Goal: Task Accomplishment & Management: Complete application form

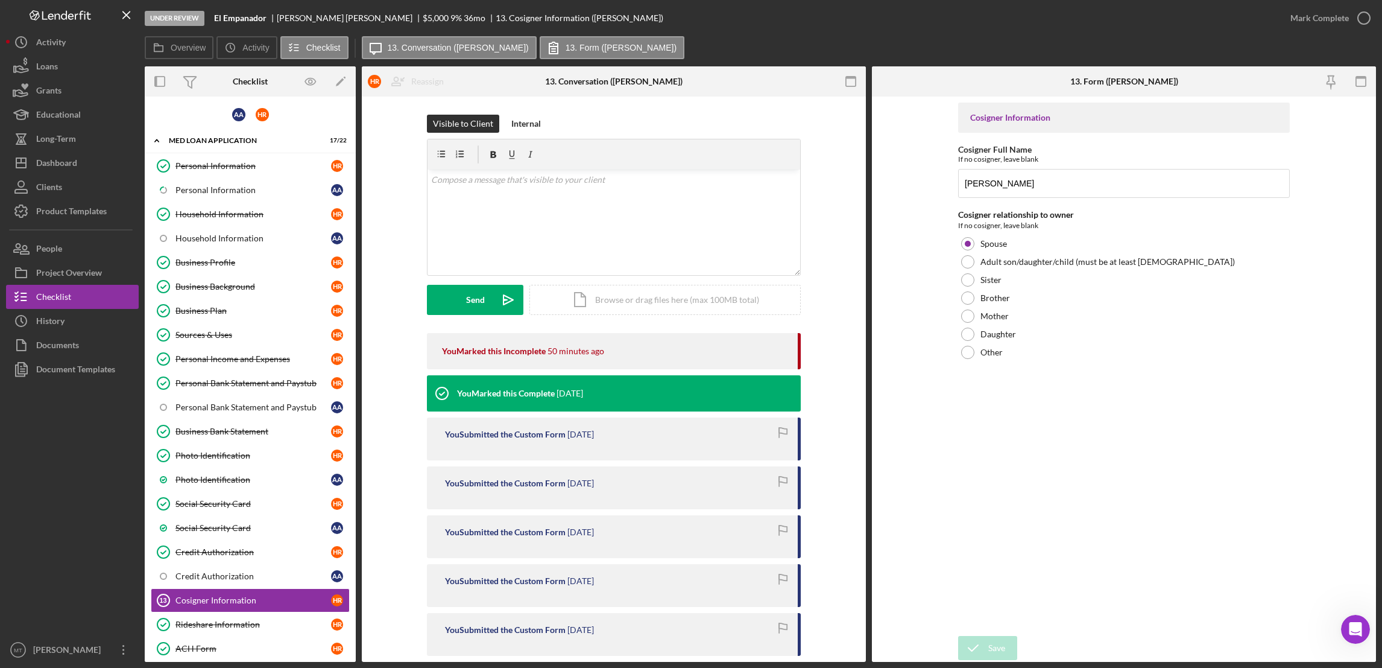
scroll to position [201, 0]
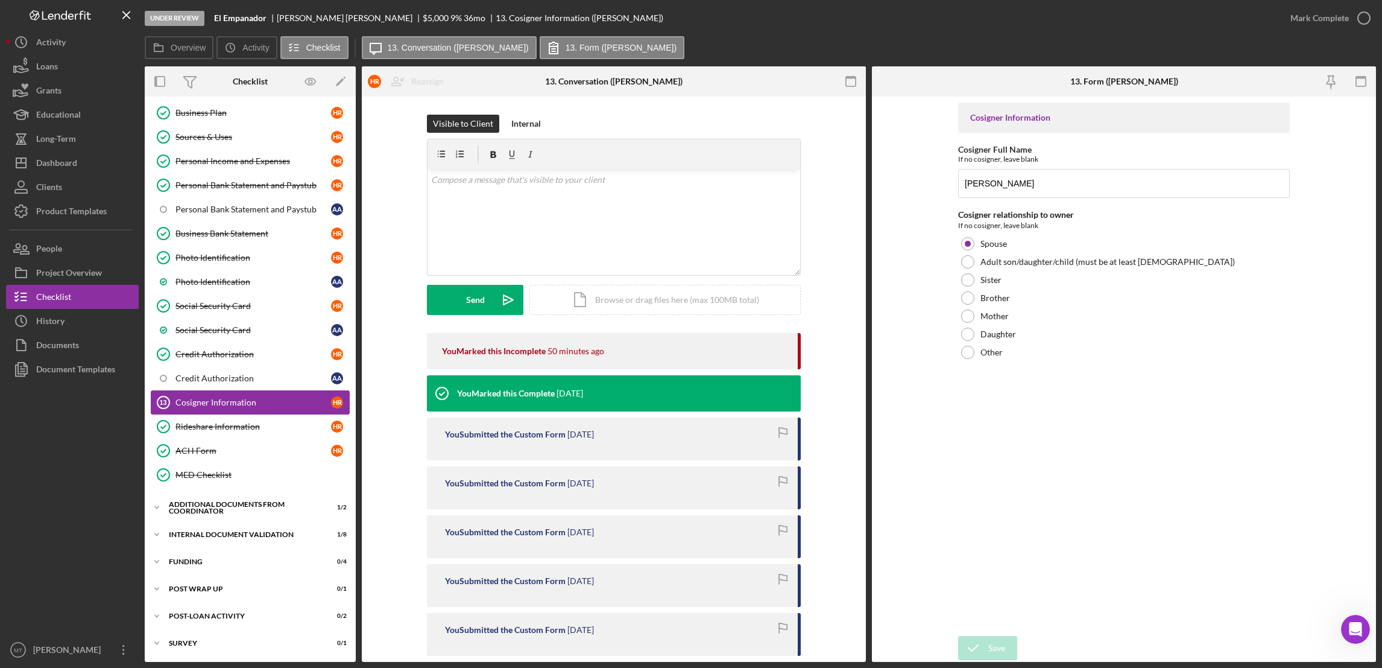
click at [220, 404] on div "Cosigner Information" at bounding box center [254, 402] width 156 height 10
click at [1308, 14] on div "Mark Complete" at bounding box center [1320, 18] width 59 height 24
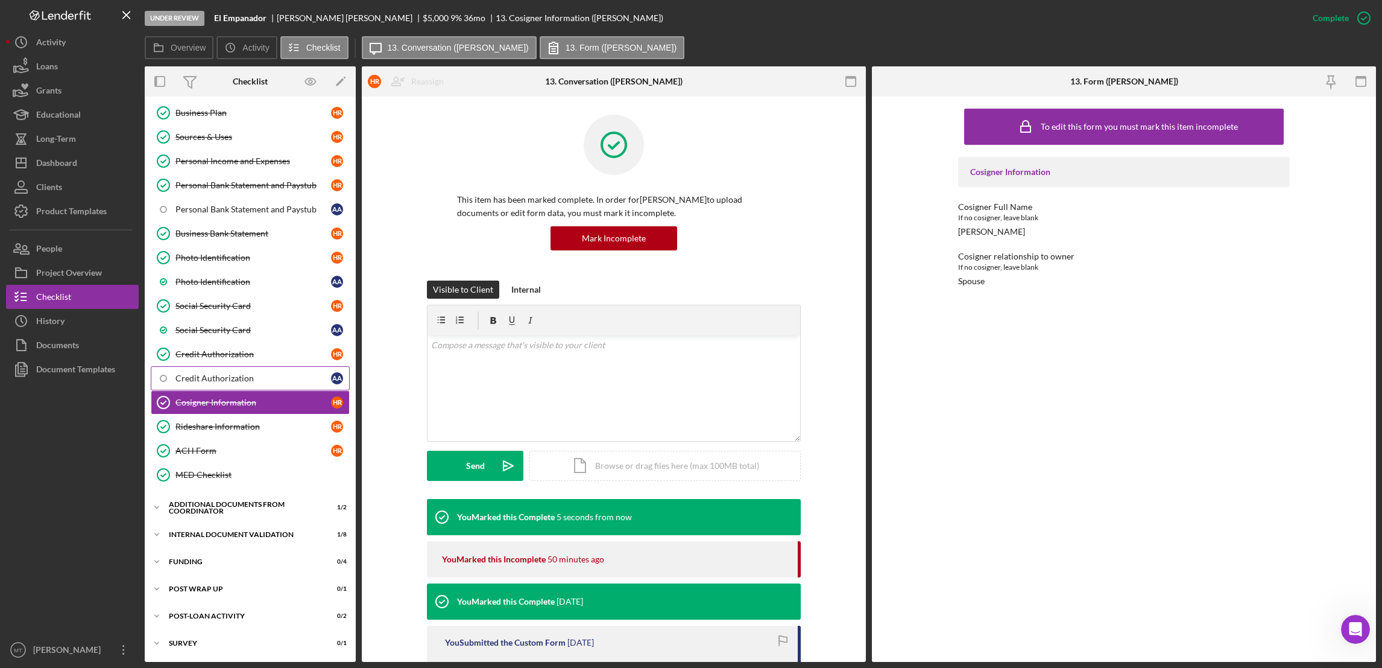
click at [213, 379] on div "Credit Authorization" at bounding box center [254, 378] width 156 height 10
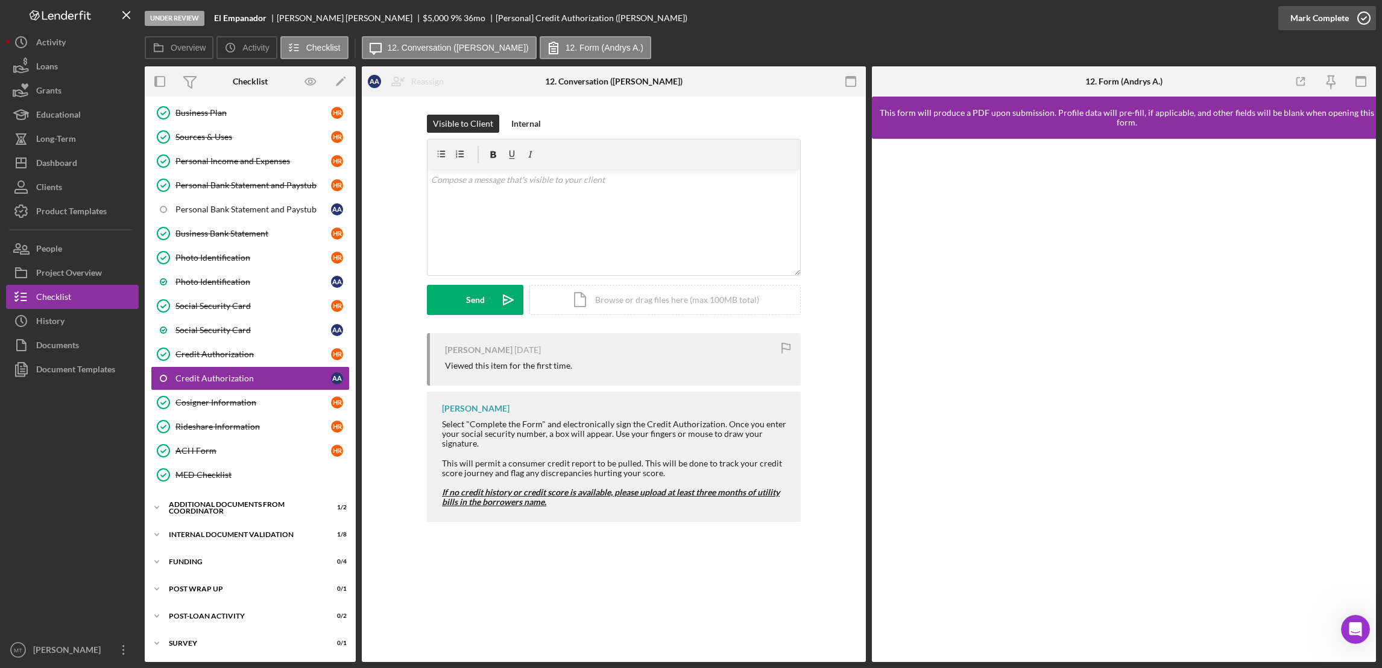
click at [1334, 13] on div "Mark Complete" at bounding box center [1320, 18] width 59 height 24
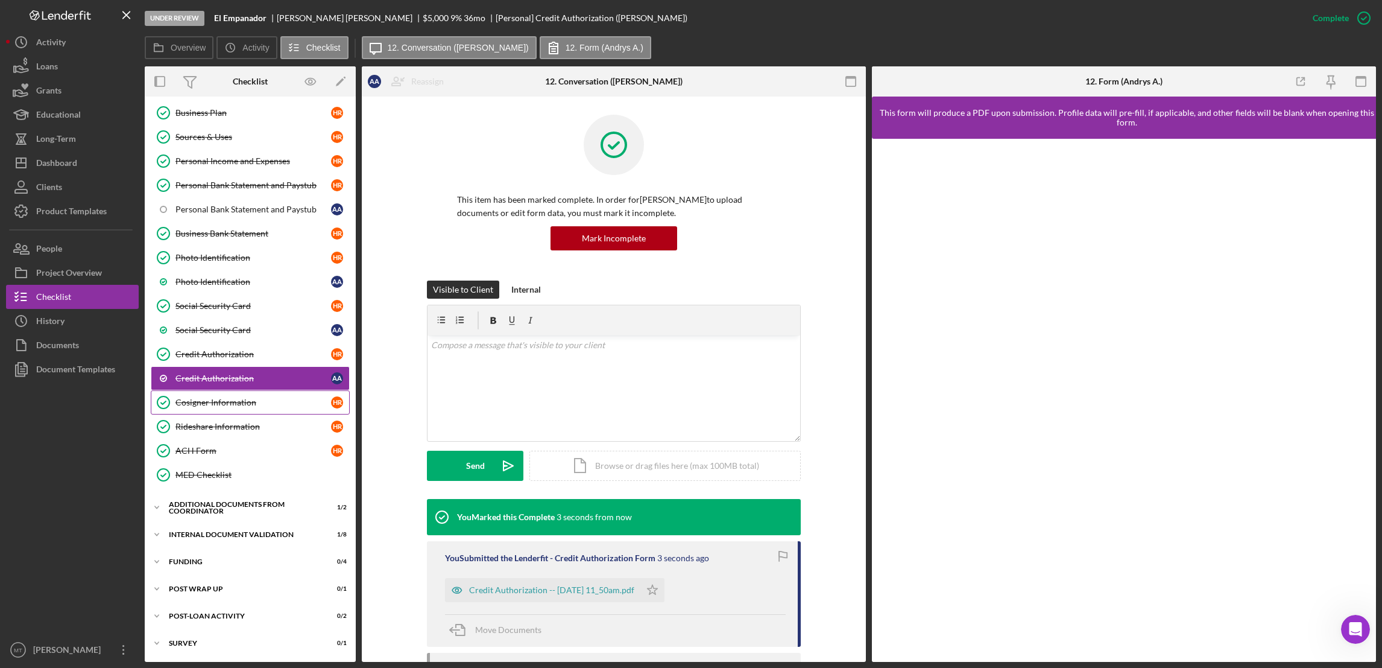
click at [242, 399] on div "Cosigner Information" at bounding box center [254, 402] width 156 height 10
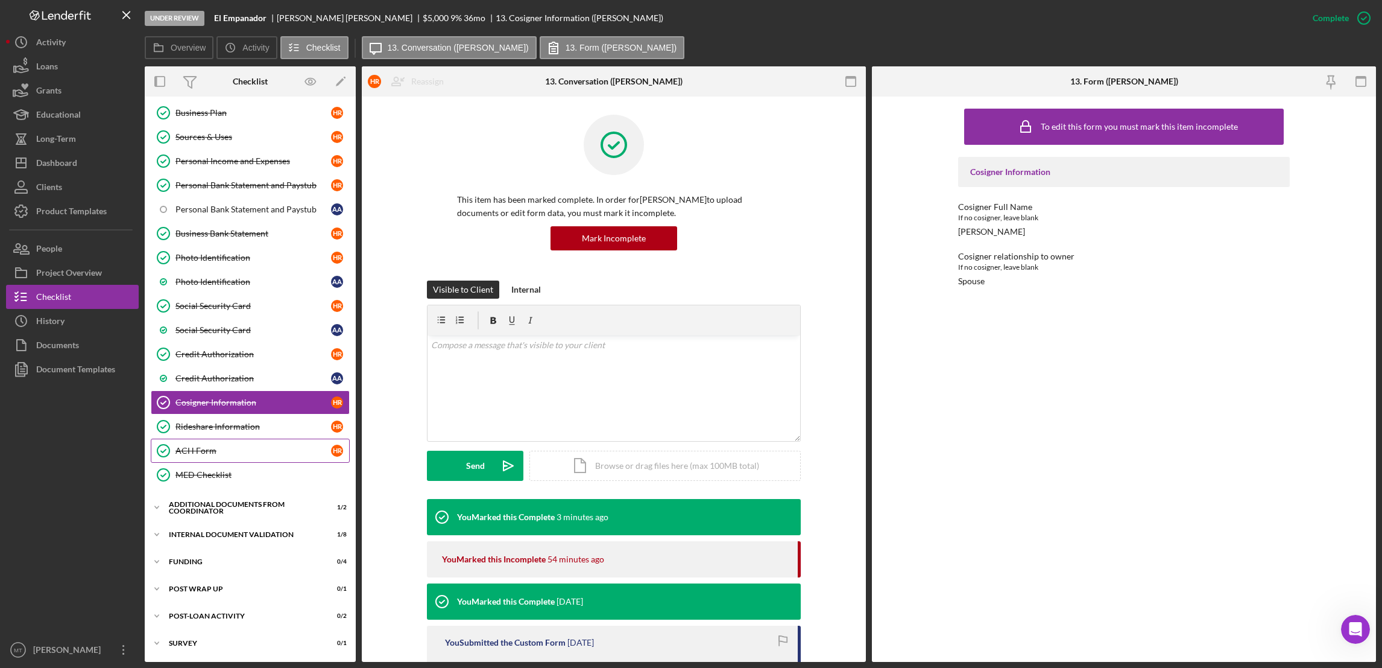
click at [208, 449] on div "ACH Form" at bounding box center [254, 451] width 156 height 10
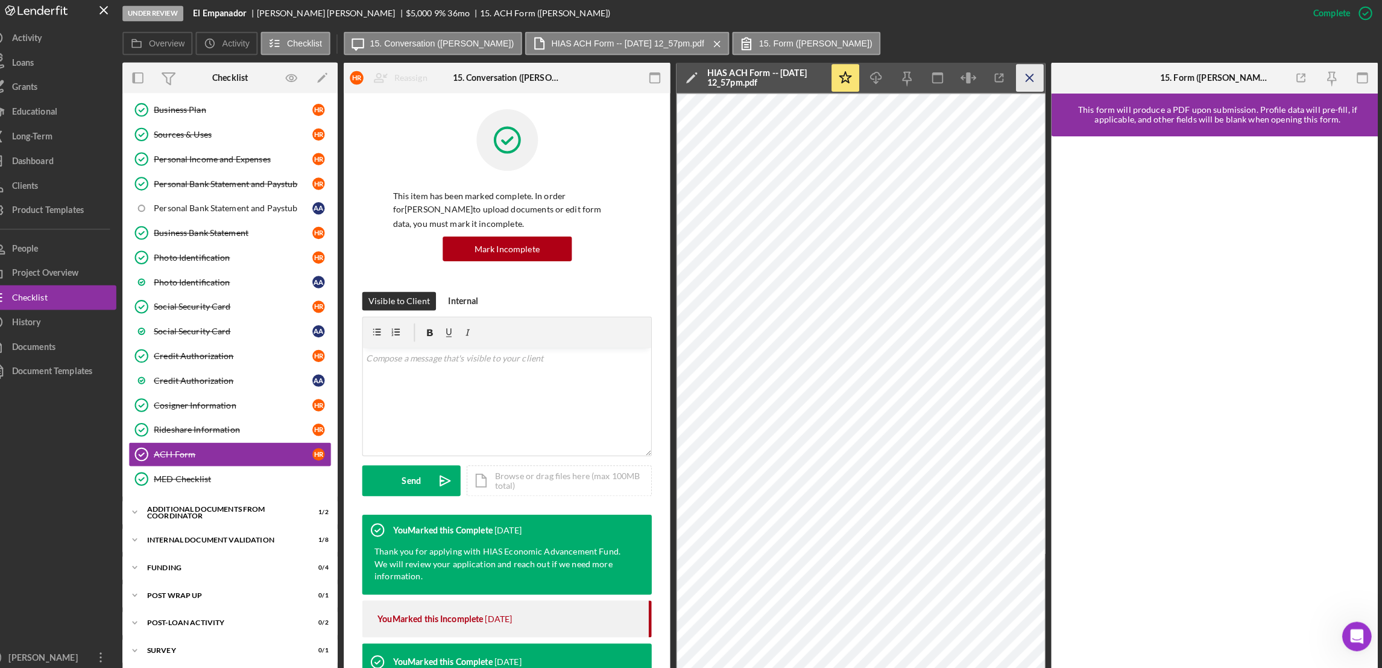
click at [1039, 73] on icon "Icon/Menu Close" at bounding box center [1035, 81] width 27 height 27
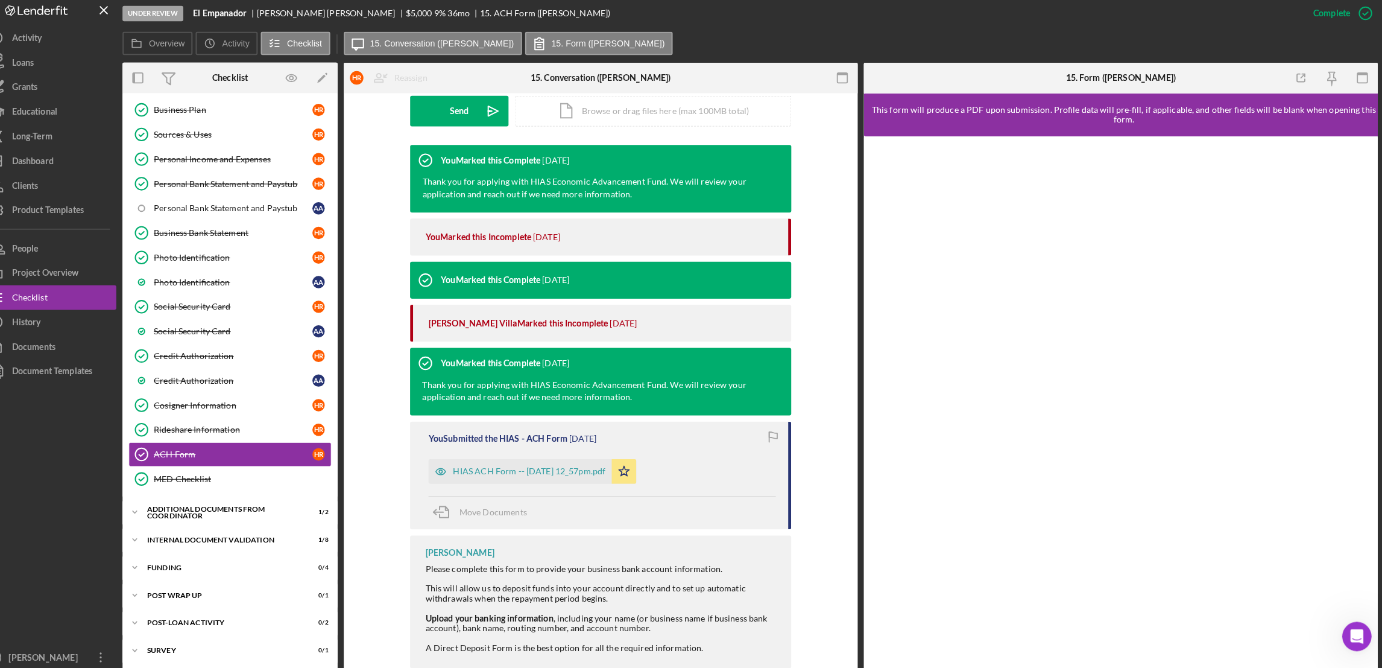
scroll to position [107, 0]
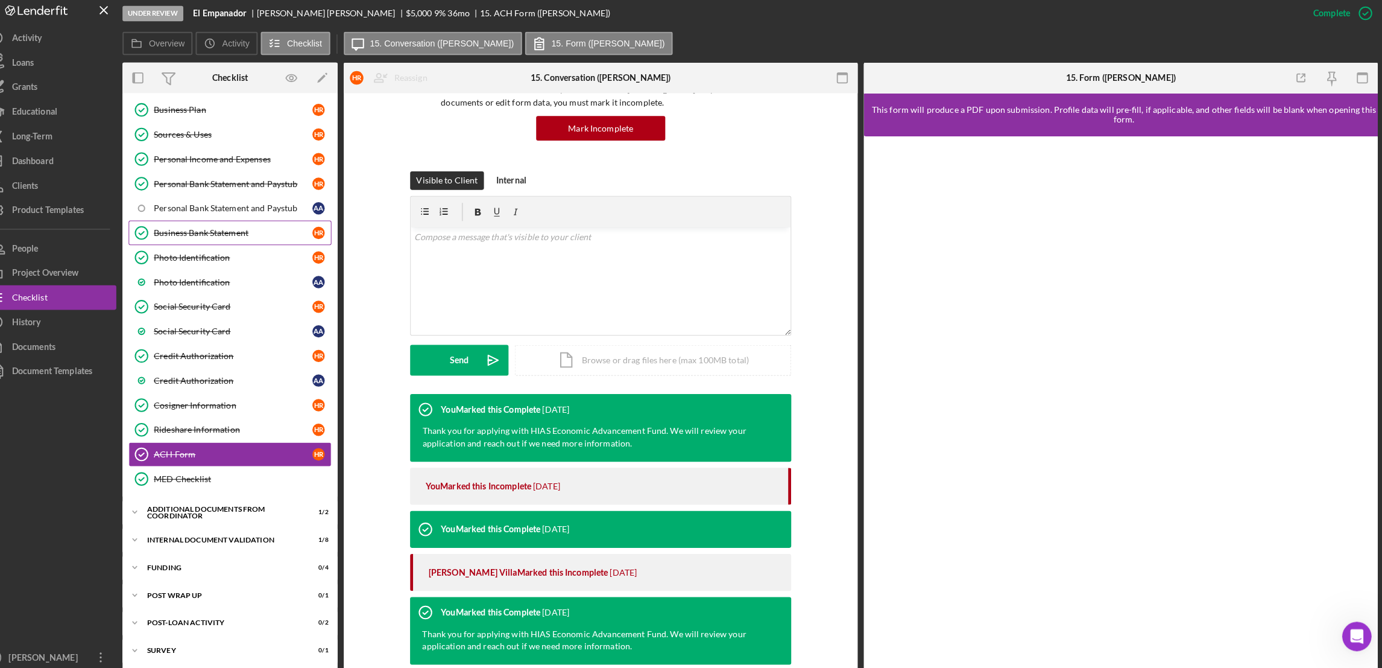
click at [286, 229] on div "Business Bank Statement" at bounding box center [254, 234] width 156 height 10
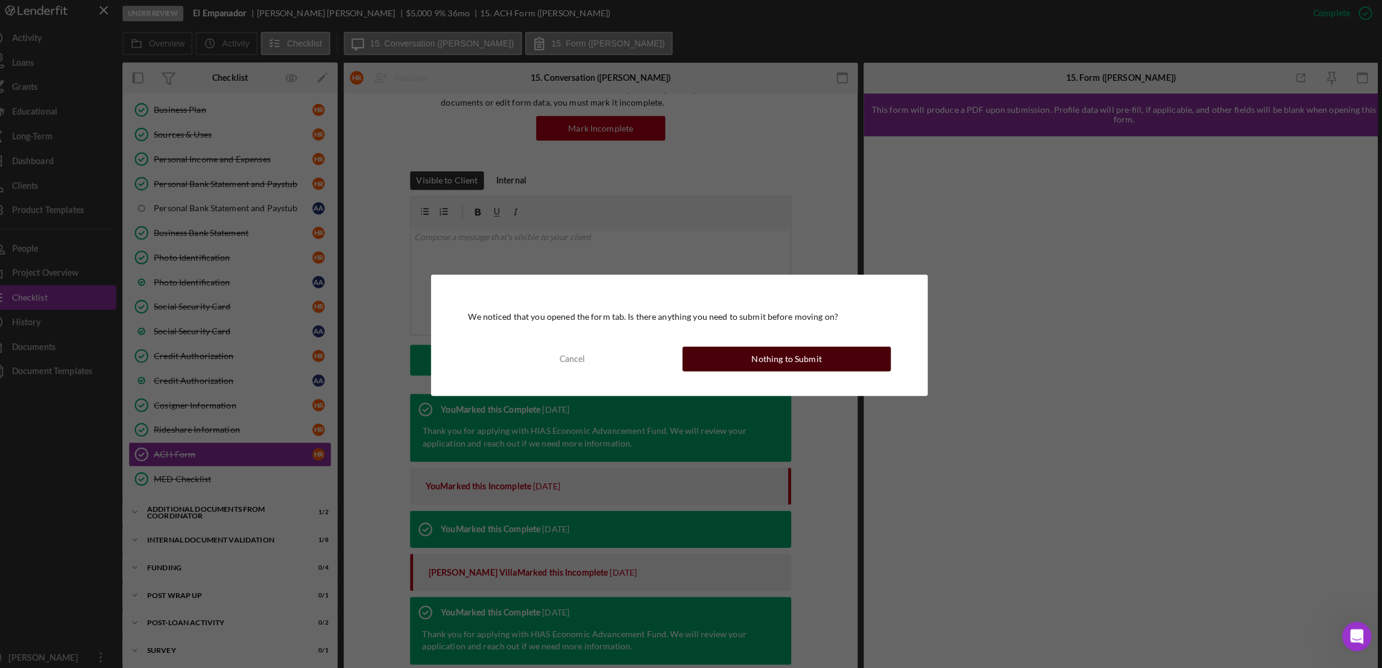
click at [733, 358] on button "Nothing to Submit" at bounding box center [796, 357] width 204 height 24
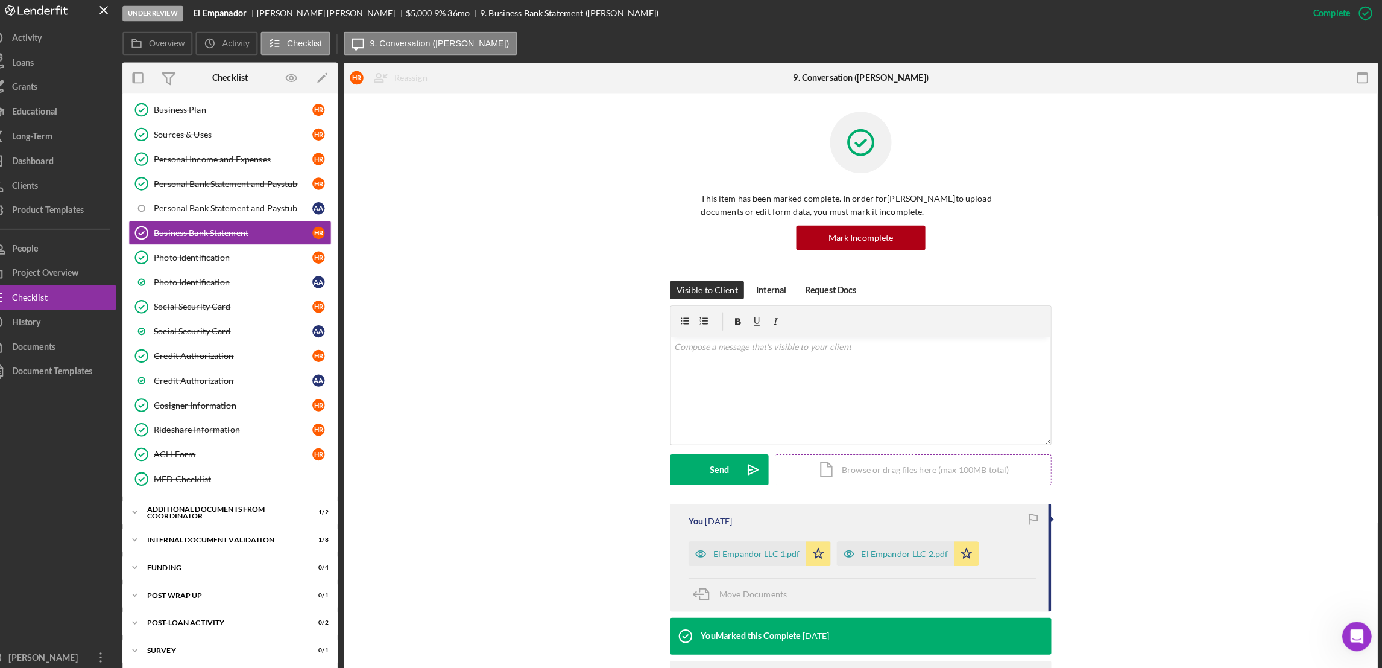
scroll to position [122, 0]
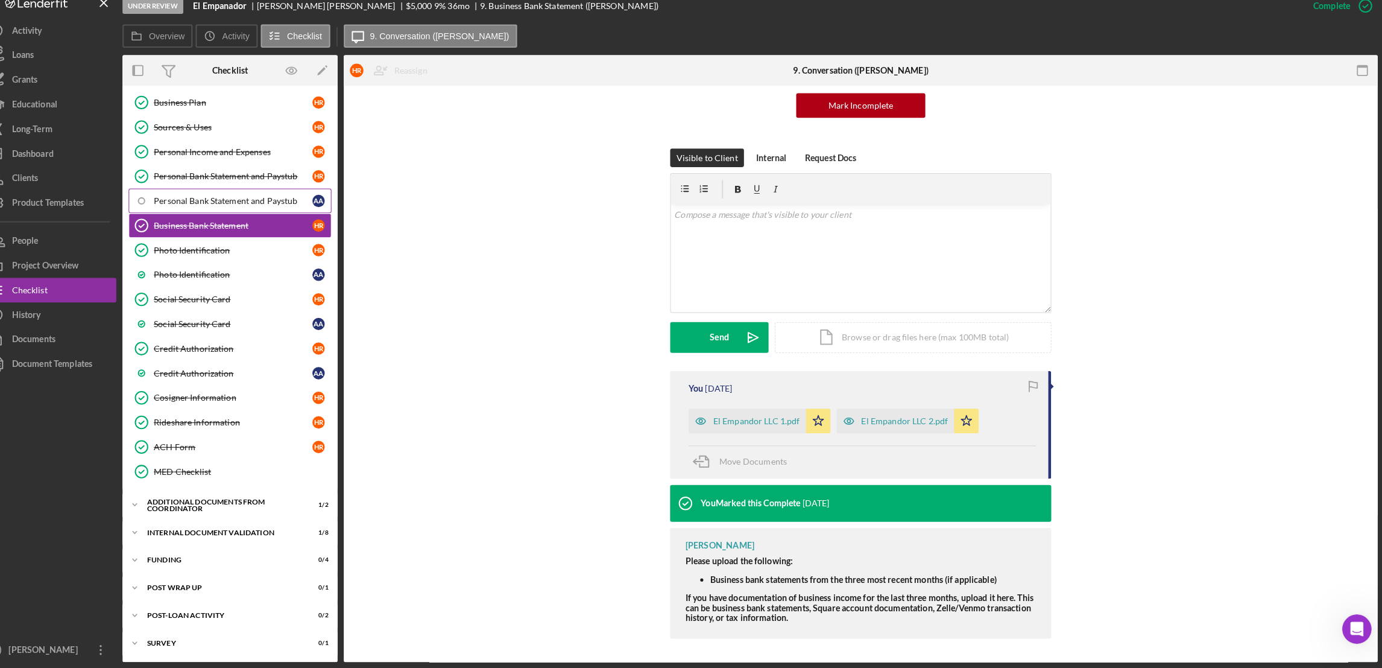
click at [286, 206] on div "Personal Bank Statement and Paystub" at bounding box center [254, 209] width 156 height 10
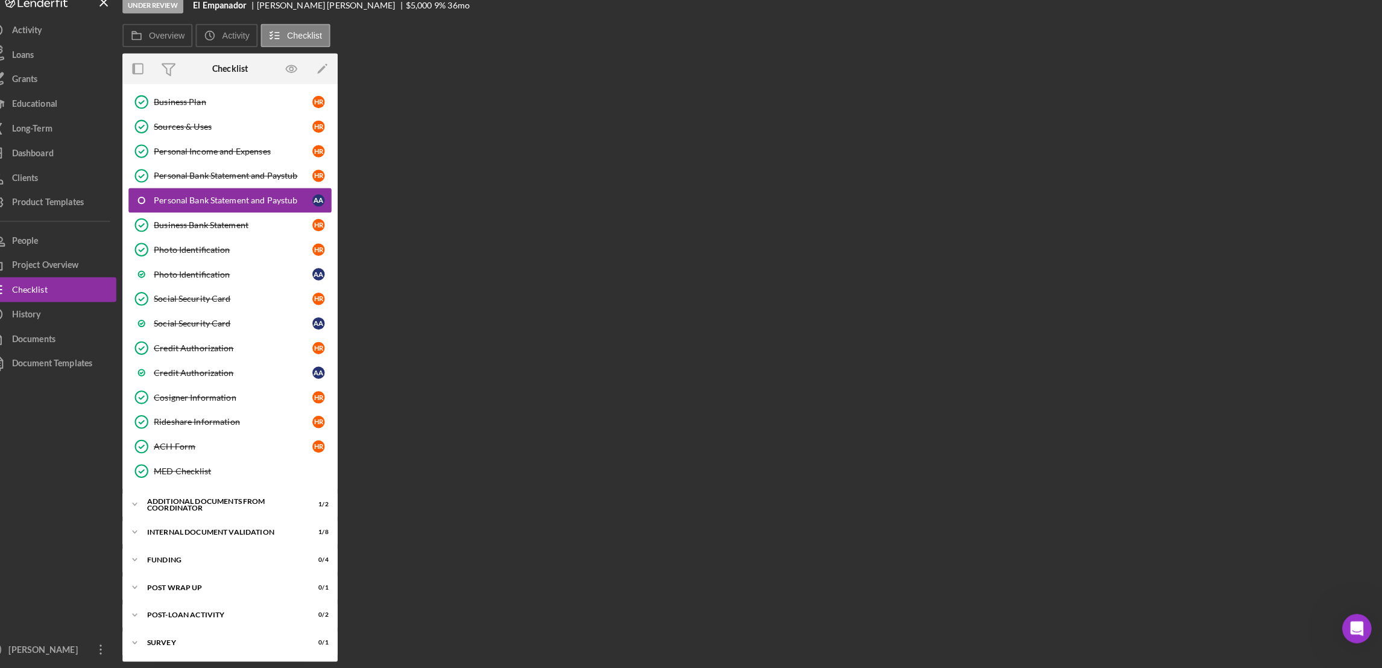
scroll to position [201, 0]
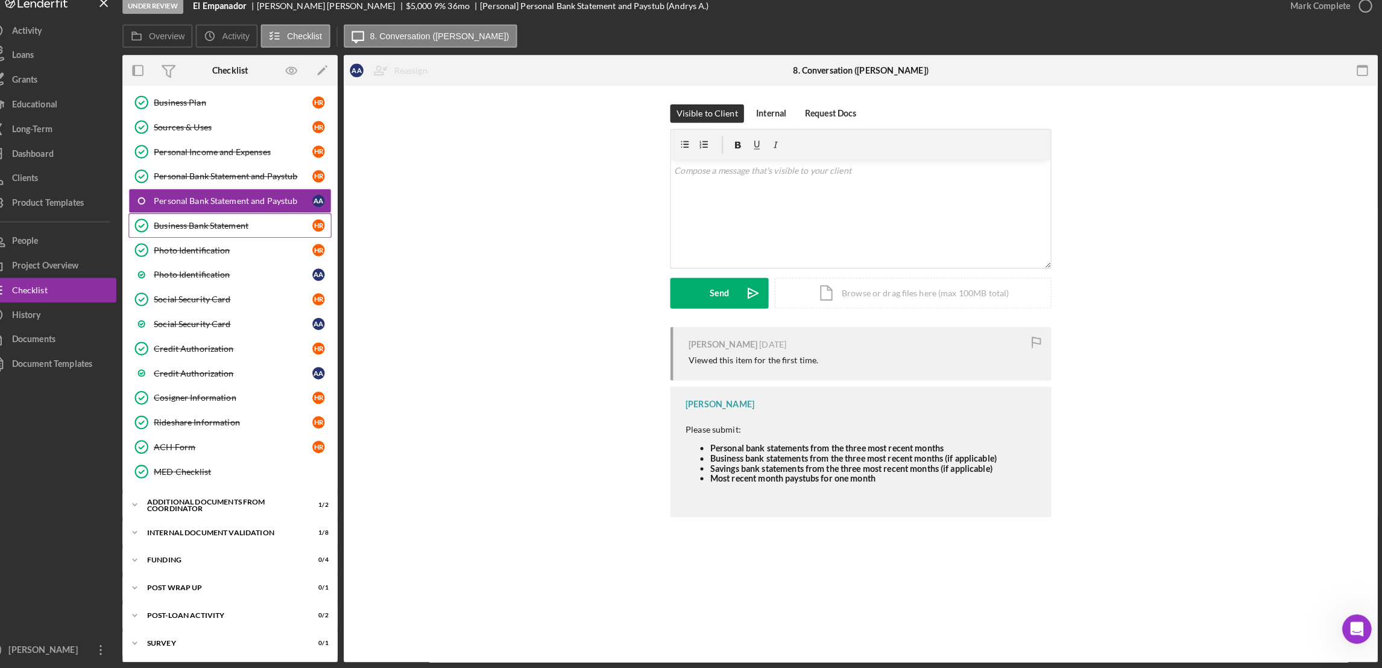
click at [255, 236] on link "Business Bank Statement Business Bank Statement H R" at bounding box center [250, 233] width 199 height 24
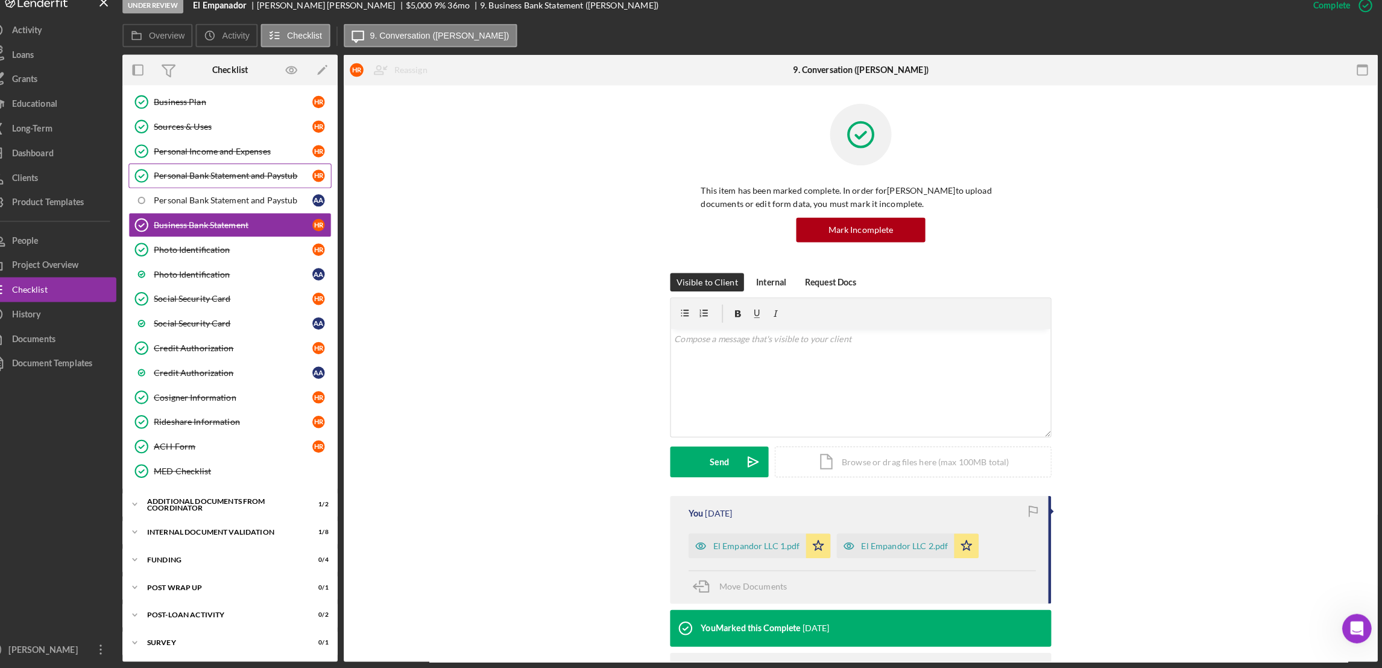
click at [252, 183] on div "Personal Bank Statement and Paystub" at bounding box center [254, 185] width 156 height 10
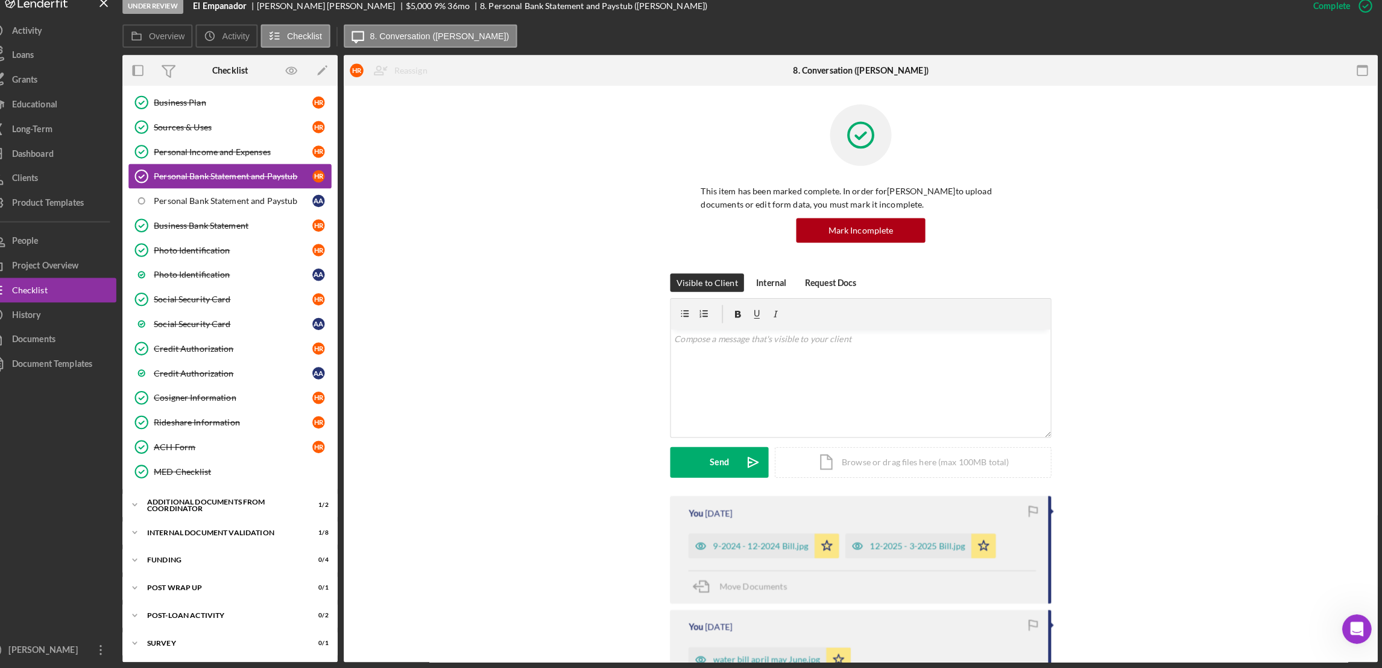
scroll to position [201, 0]
click at [241, 209] on div "Personal Bank Statement and Paystub" at bounding box center [254, 209] width 156 height 10
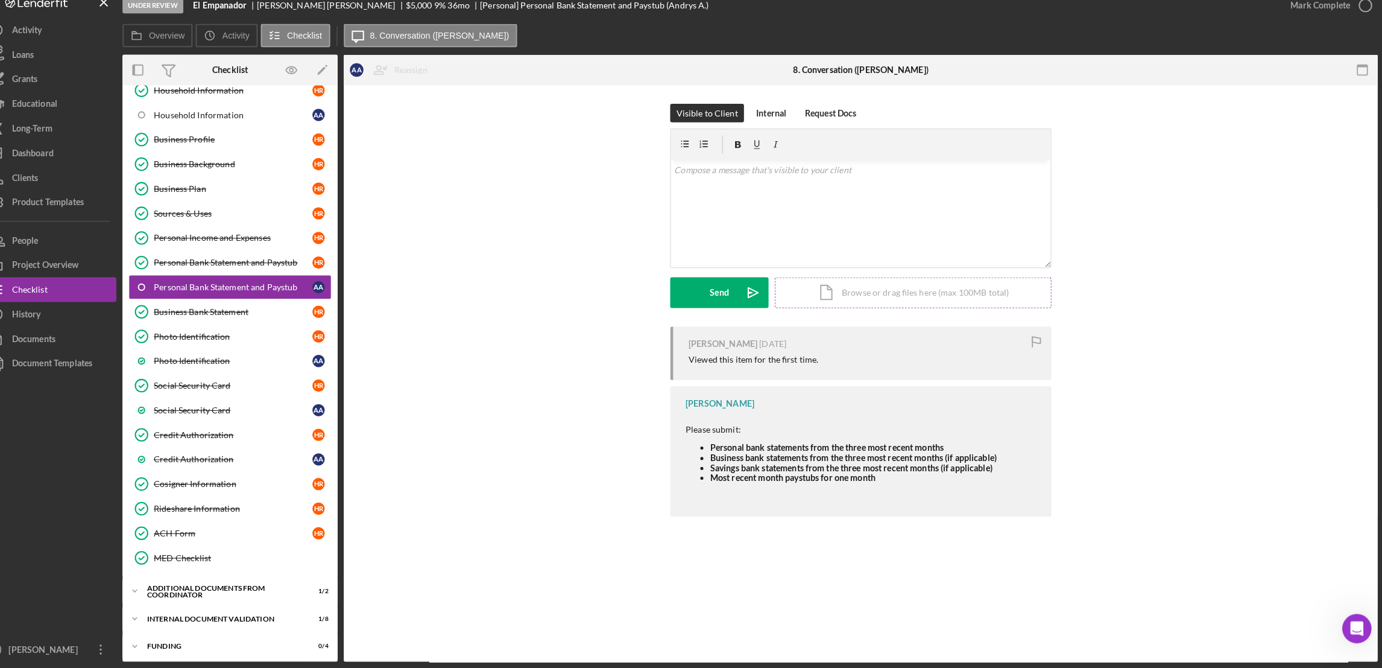
click at [869, 299] on div "Icon/Document Browse or drag files here (max 100MB total) Tap to choose files o…" at bounding box center [920, 300] width 271 height 30
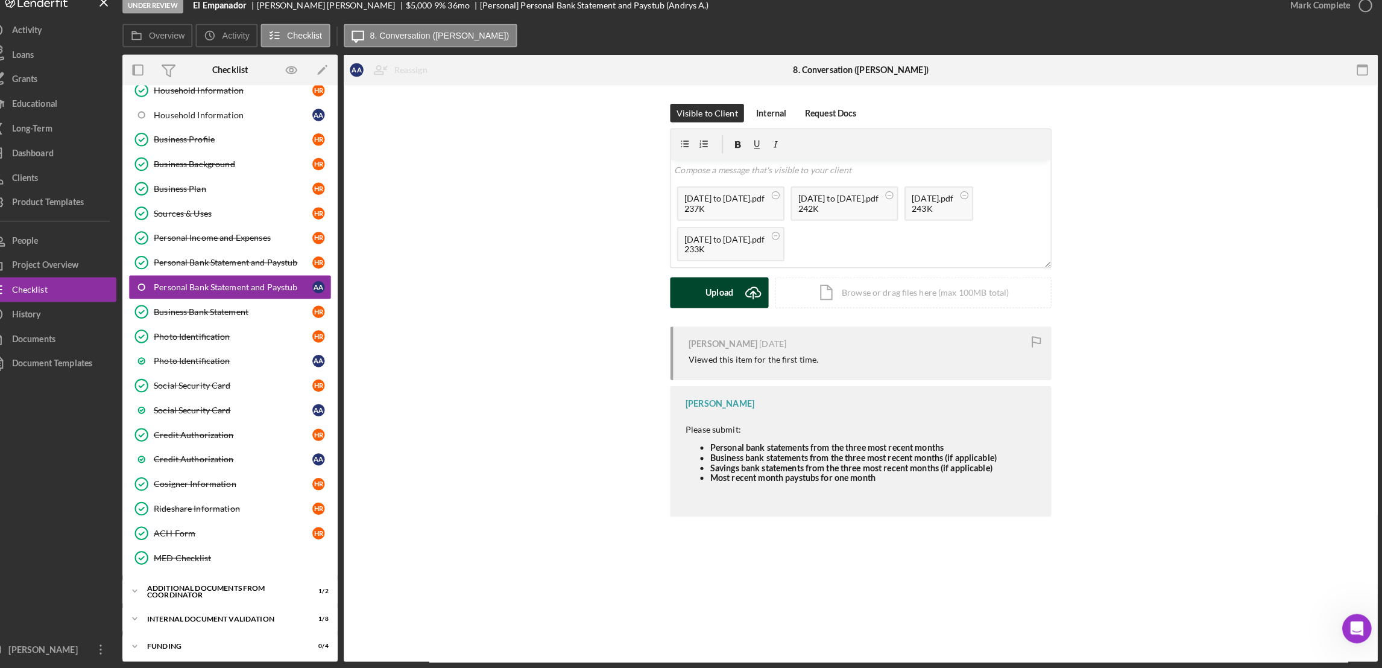
click at [732, 303] on div "Upload" at bounding box center [730, 300] width 27 height 30
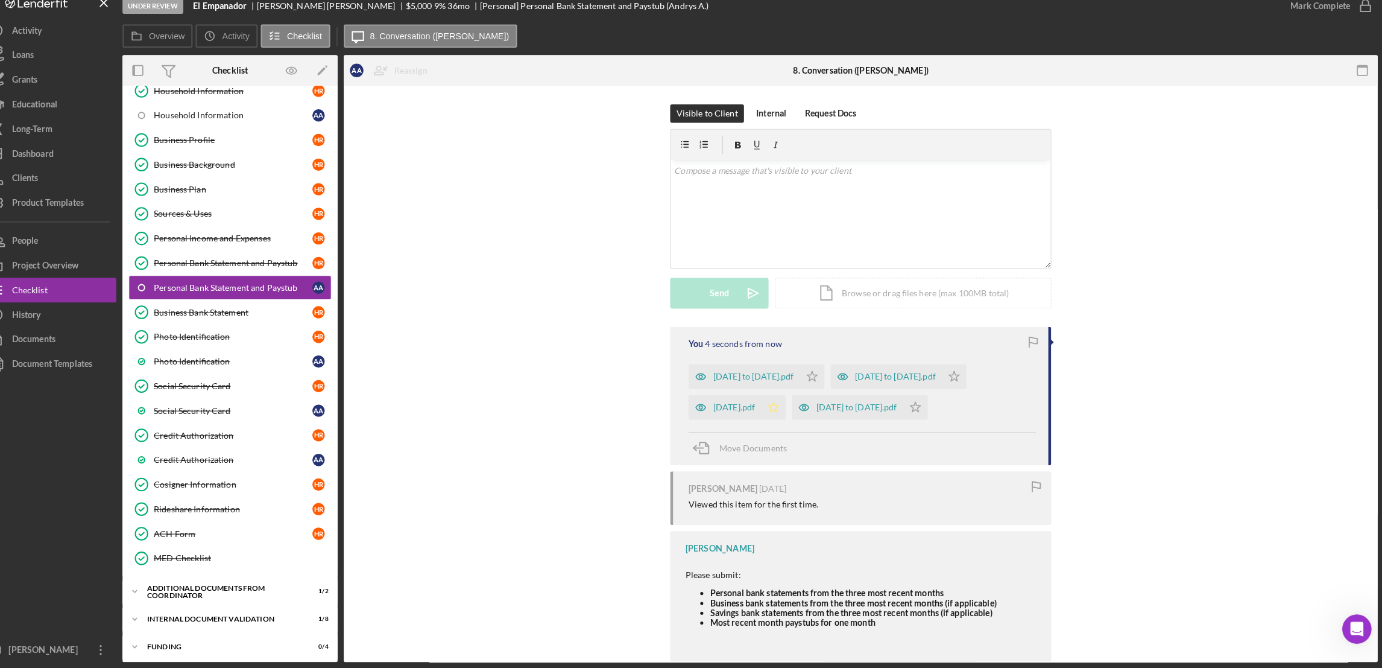
click at [787, 411] on icon "Icon/Star" at bounding box center [783, 412] width 24 height 24
click at [834, 388] on icon "Icon/Star" at bounding box center [821, 382] width 24 height 24
click at [929, 414] on icon "Icon/Star" at bounding box center [923, 412] width 24 height 24
click at [970, 389] on icon "Icon/Star" at bounding box center [961, 382] width 24 height 24
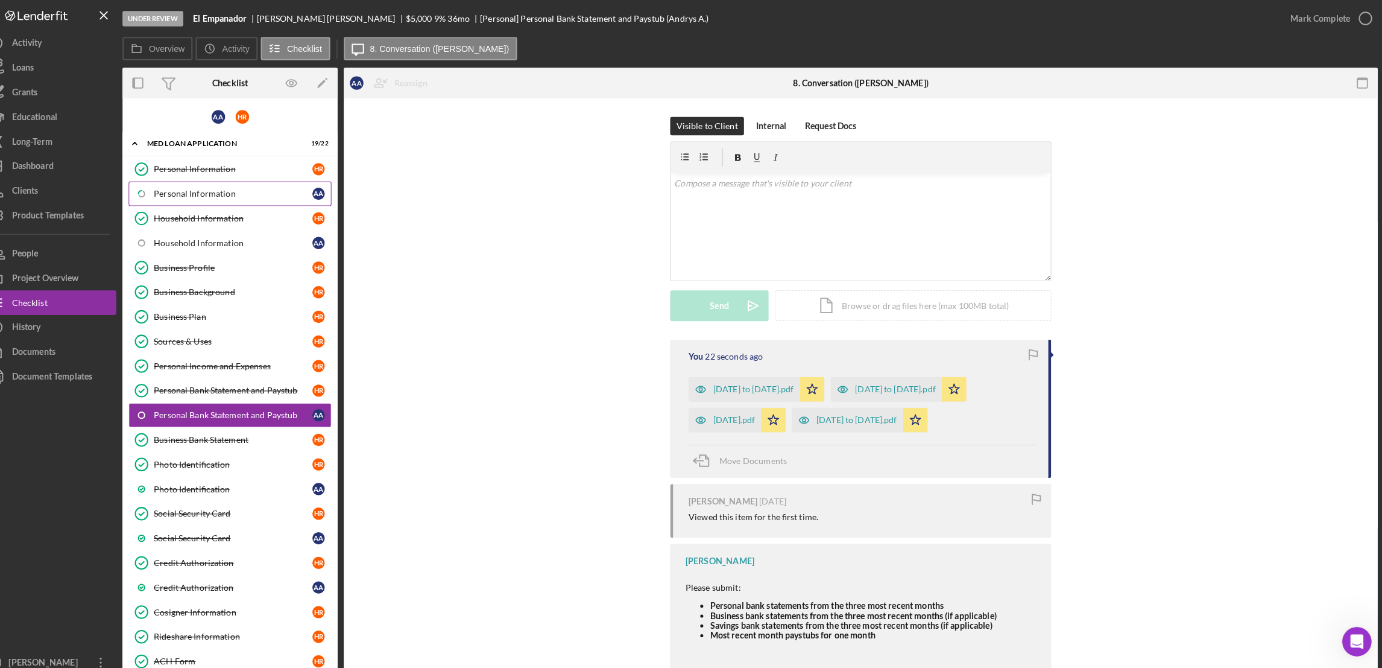
click at [229, 192] on div "Personal Information" at bounding box center [254, 190] width 156 height 10
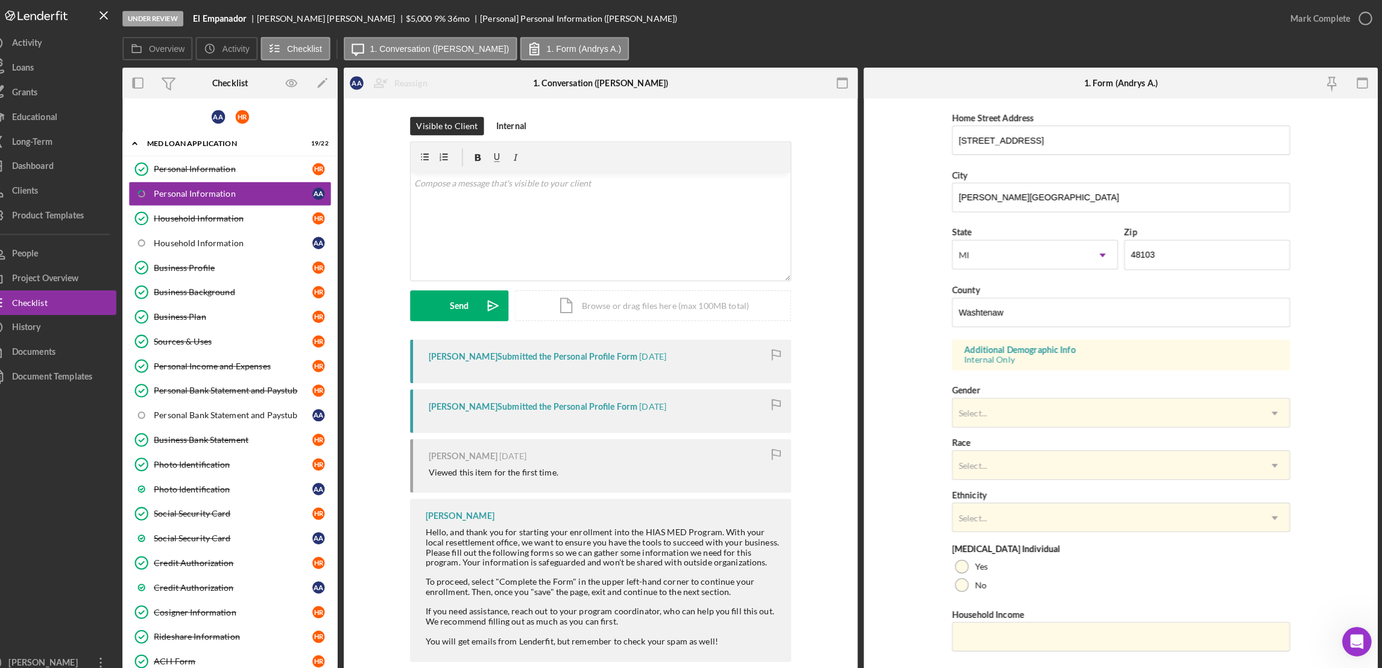
scroll to position [241, 0]
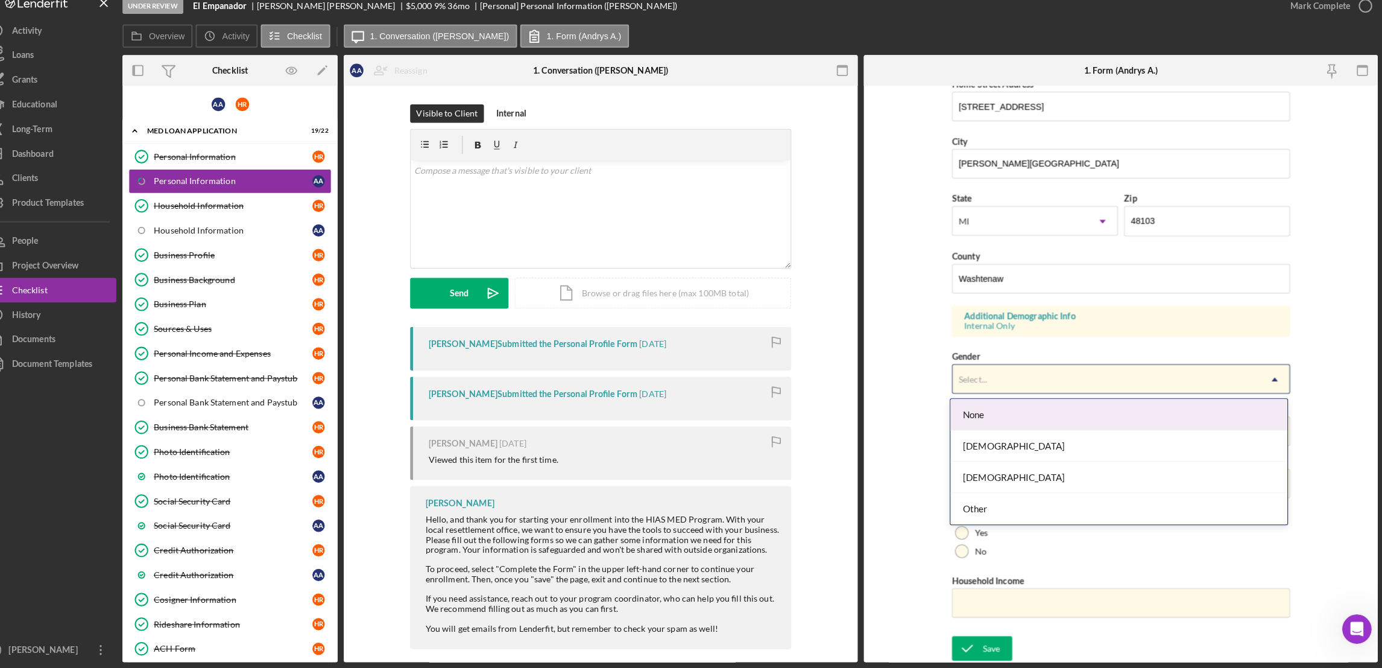
click at [1276, 383] on icon "Icon/Dropdown Arrow" at bounding box center [1275, 384] width 29 height 29
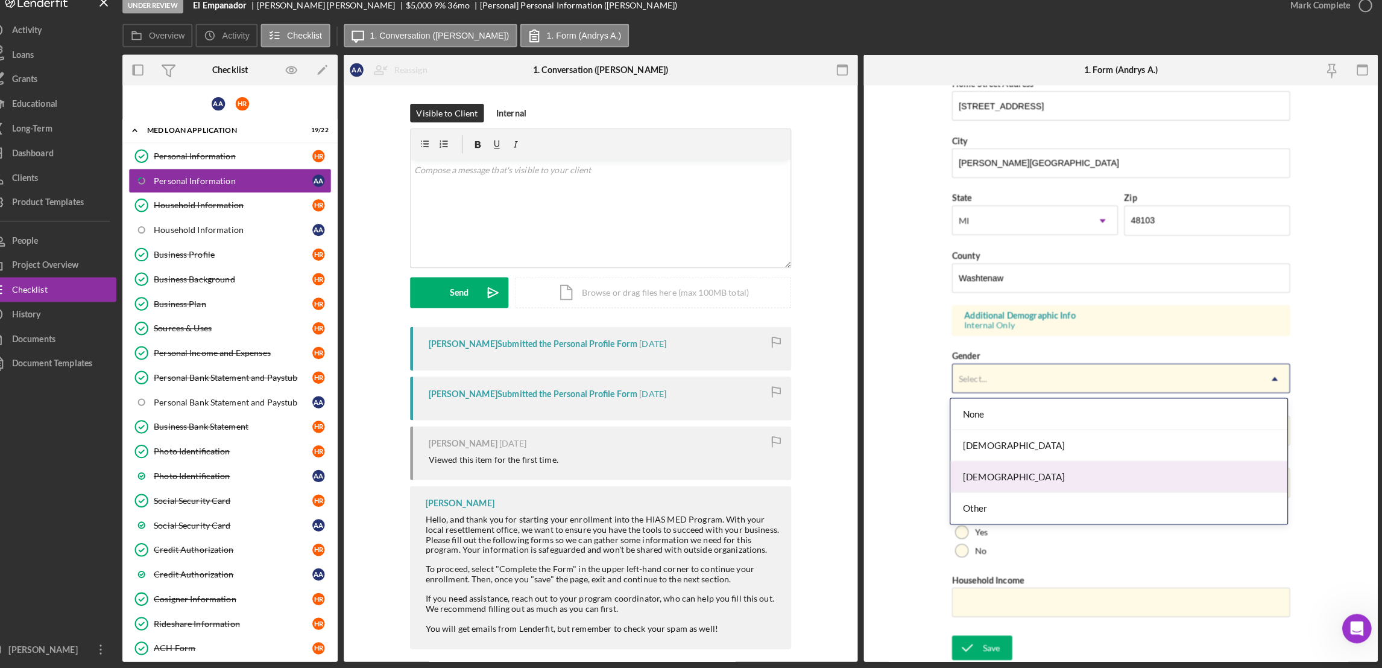
click at [1029, 480] on div "[DEMOGRAPHIC_DATA]" at bounding box center [1122, 480] width 331 height 31
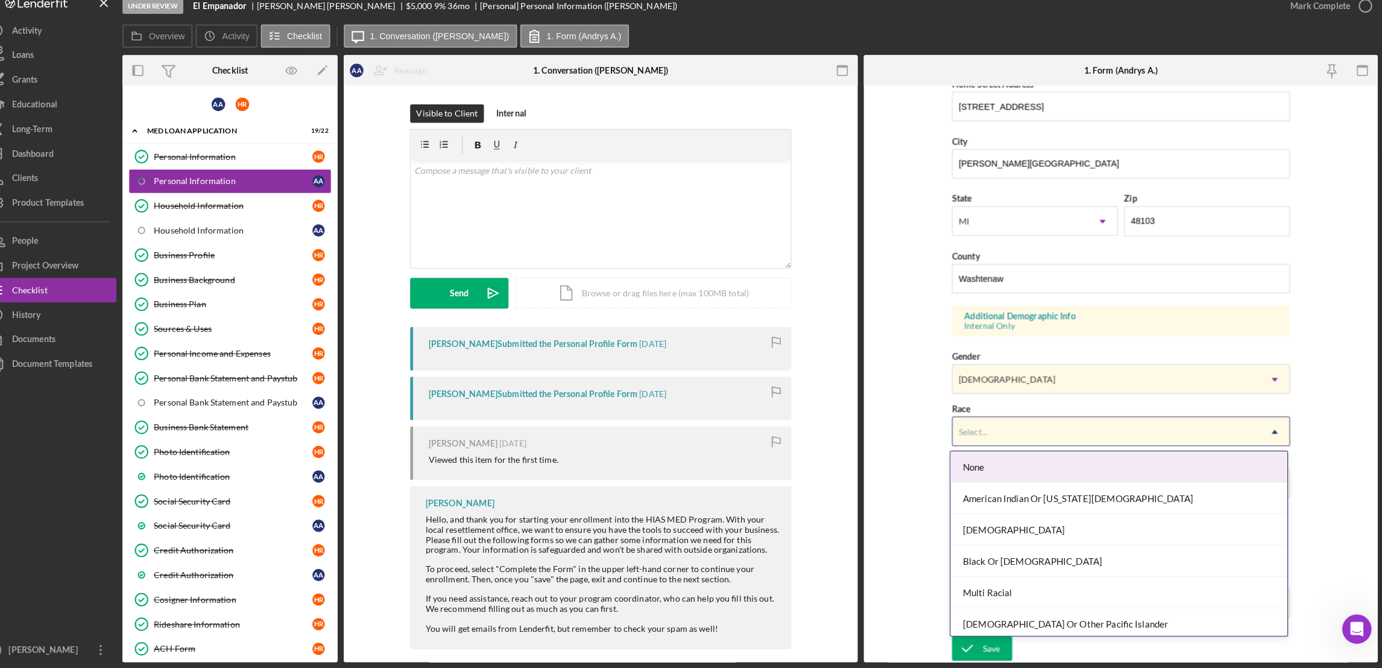
click at [1275, 433] on icon "Icon/Dropdown Arrow" at bounding box center [1275, 435] width 29 height 29
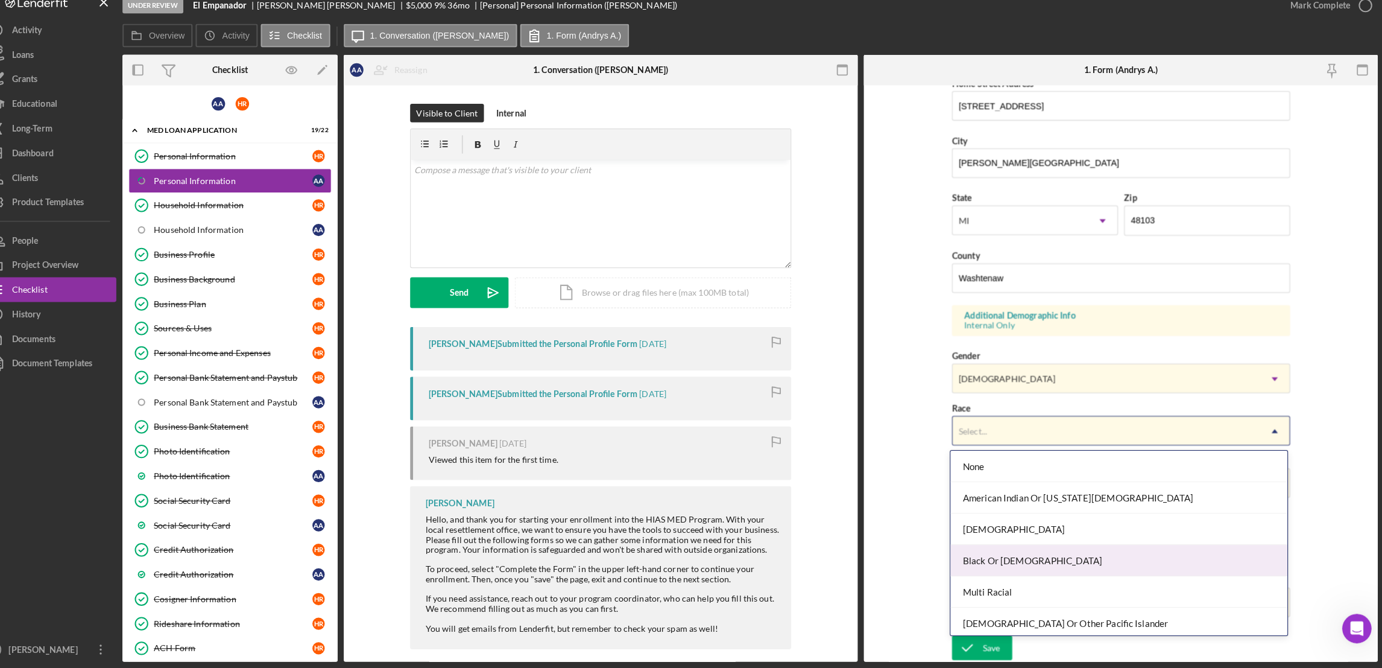
scroll to position [66, 0]
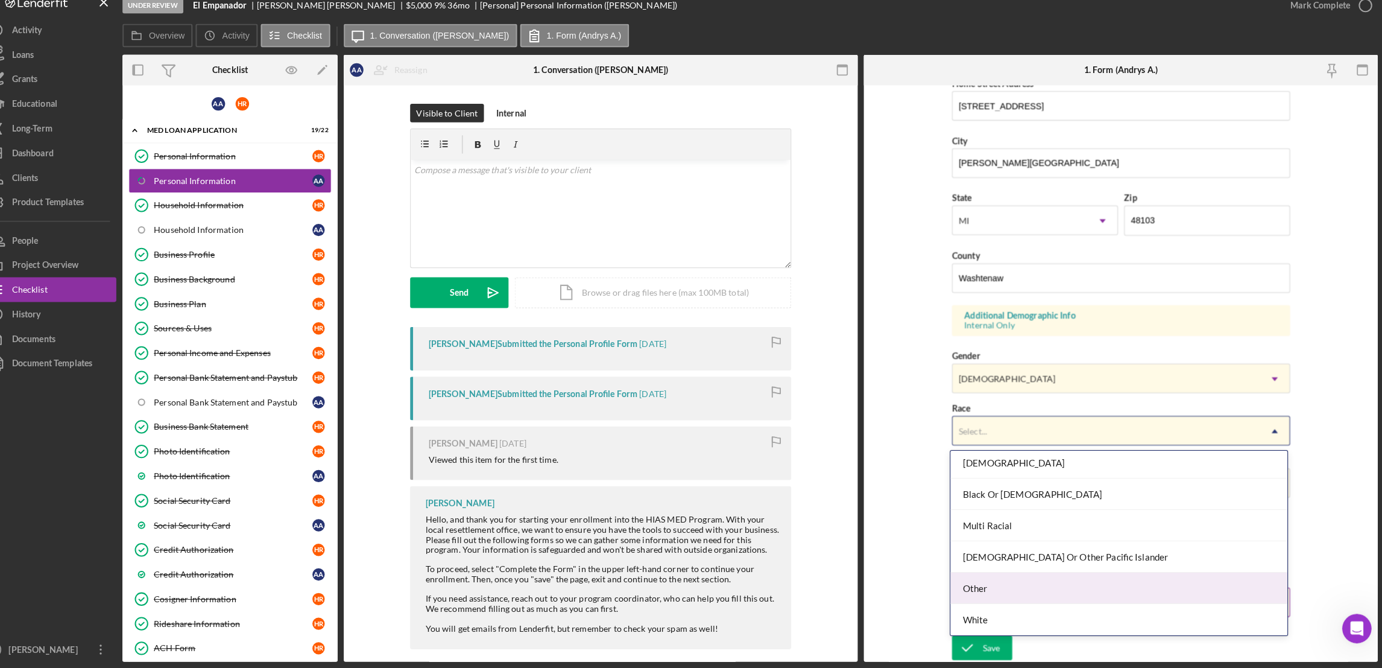
click at [998, 593] on div "Other" at bounding box center [1122, 589] width 331 height 31
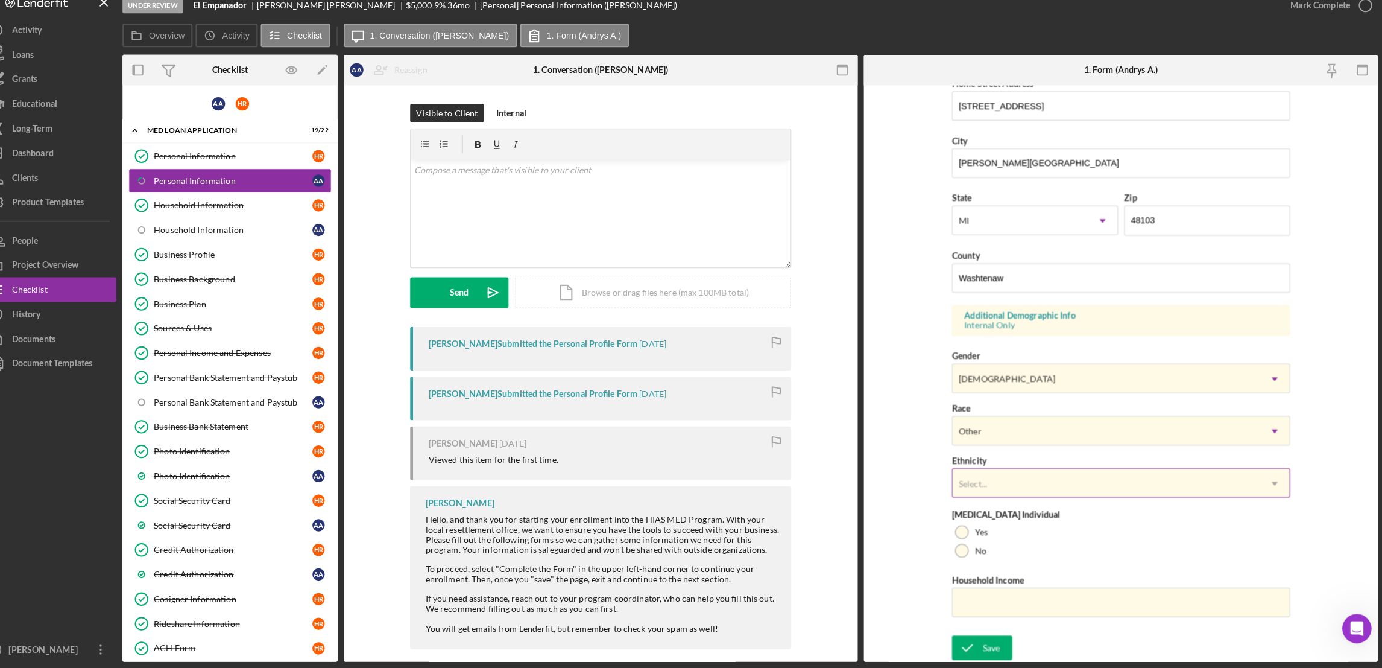
click at [1270, 488] on icon "Icon/Dropdown Arrow" at bounding box center [1275, 486] width 29 height 29
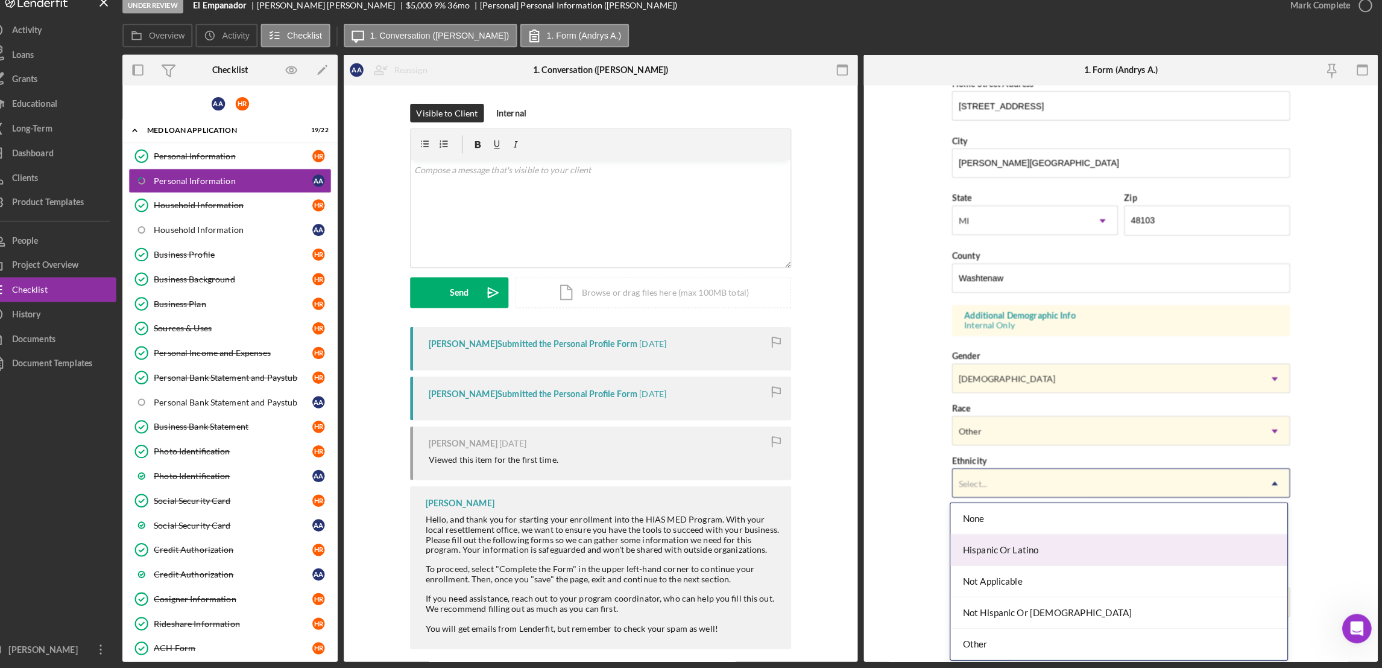
click at [1030, 554] on div "Hispanic Or Latino" at bounding box center [1122, 552] width 331 height 31
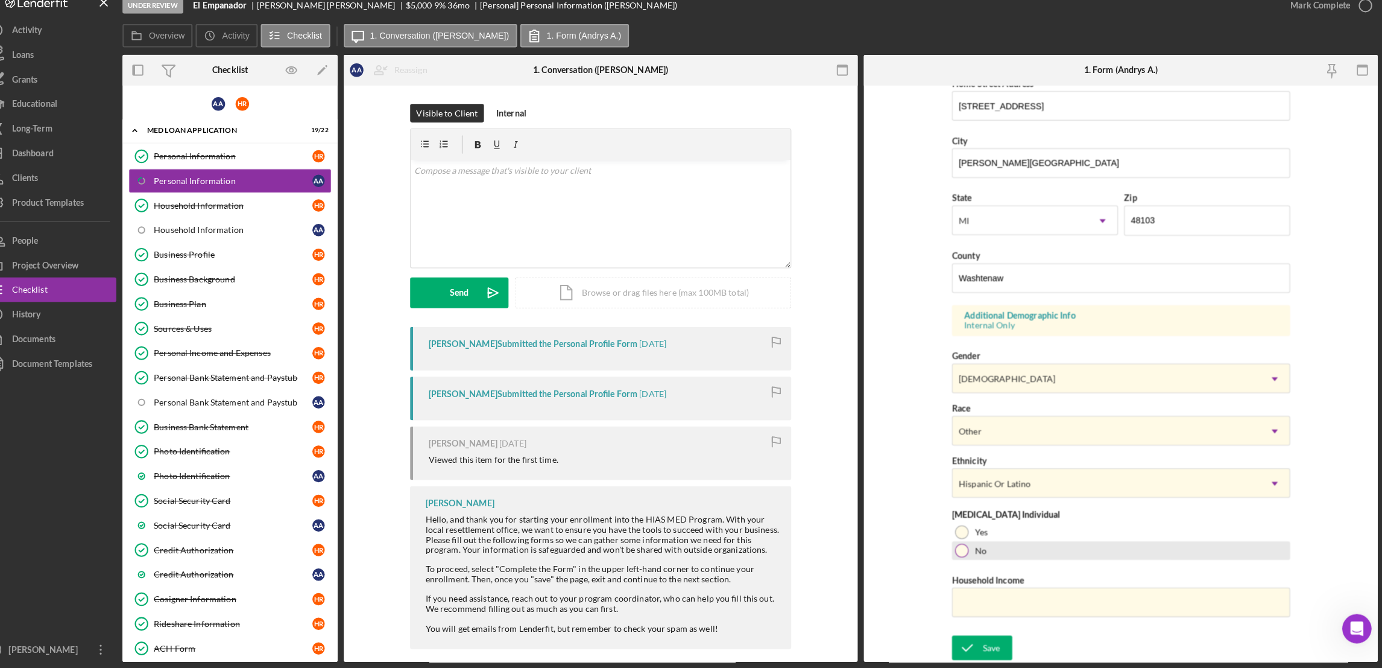
click at [966, 552] on div at bounding box center [967, 552] width 13 height 13
click at [1017, 600] on input "Household Income" at bounding box center [1124, 603] width 332 height 29
click at [244, 166] on div "Personal Information" at bounding box center [254, 166] width 156 height 10
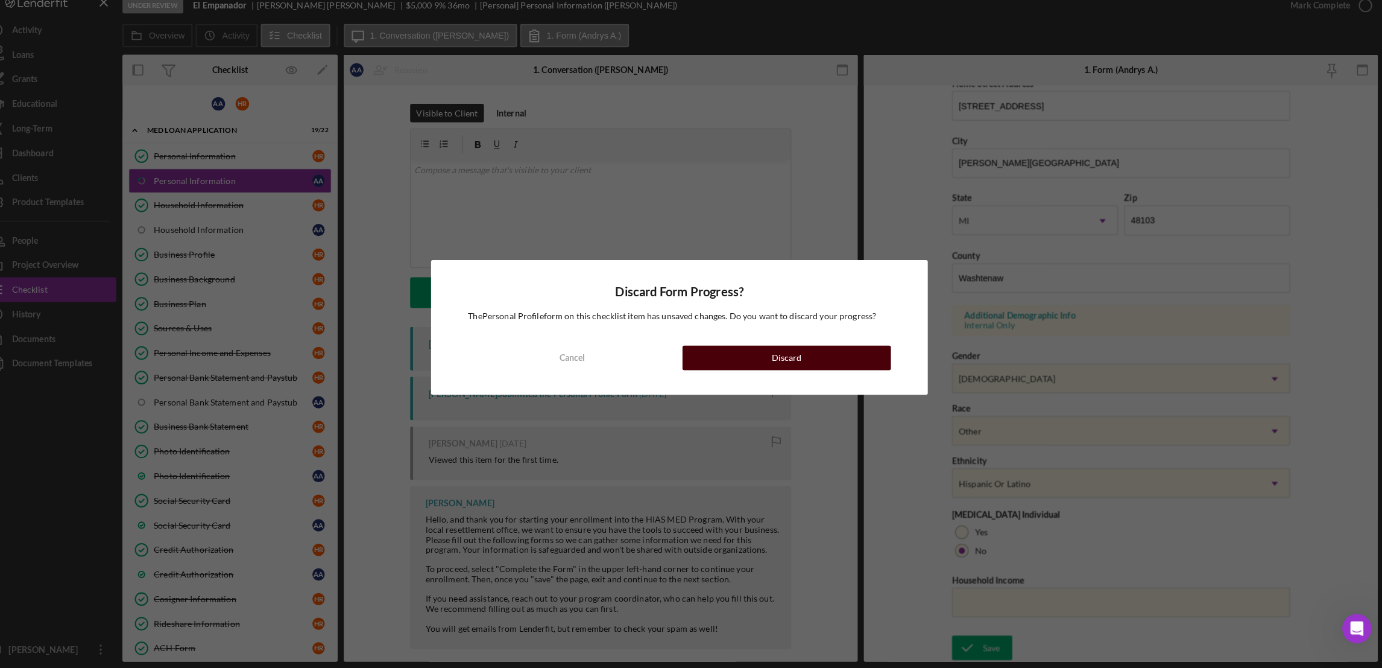
click at [738, 363] on button "Discard" at bounding box center [796, 364] width 204 height 24
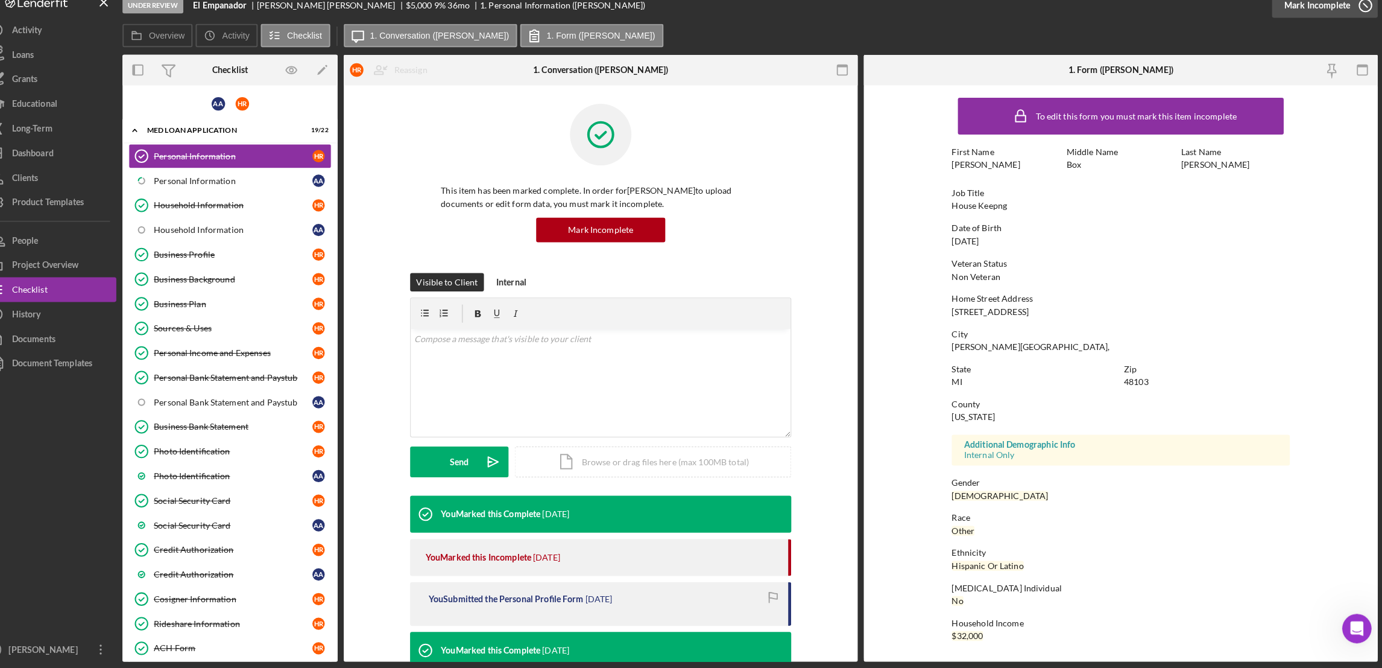
click at [1345, 16] on div "Mark Incomplete" at bounding box center [1317, 18] width 65 height 24
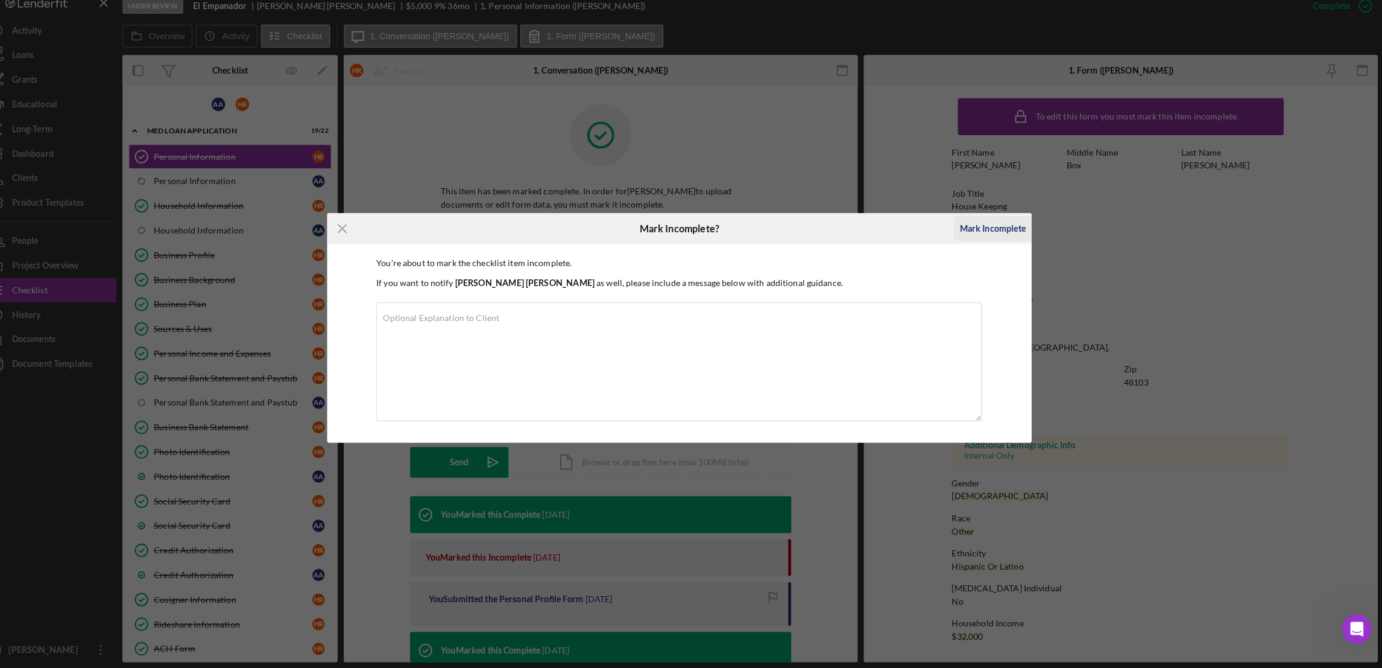
click at [995, 238] on div "Mark Incomplete" at bounding box center [998, 236] width 65 height 24
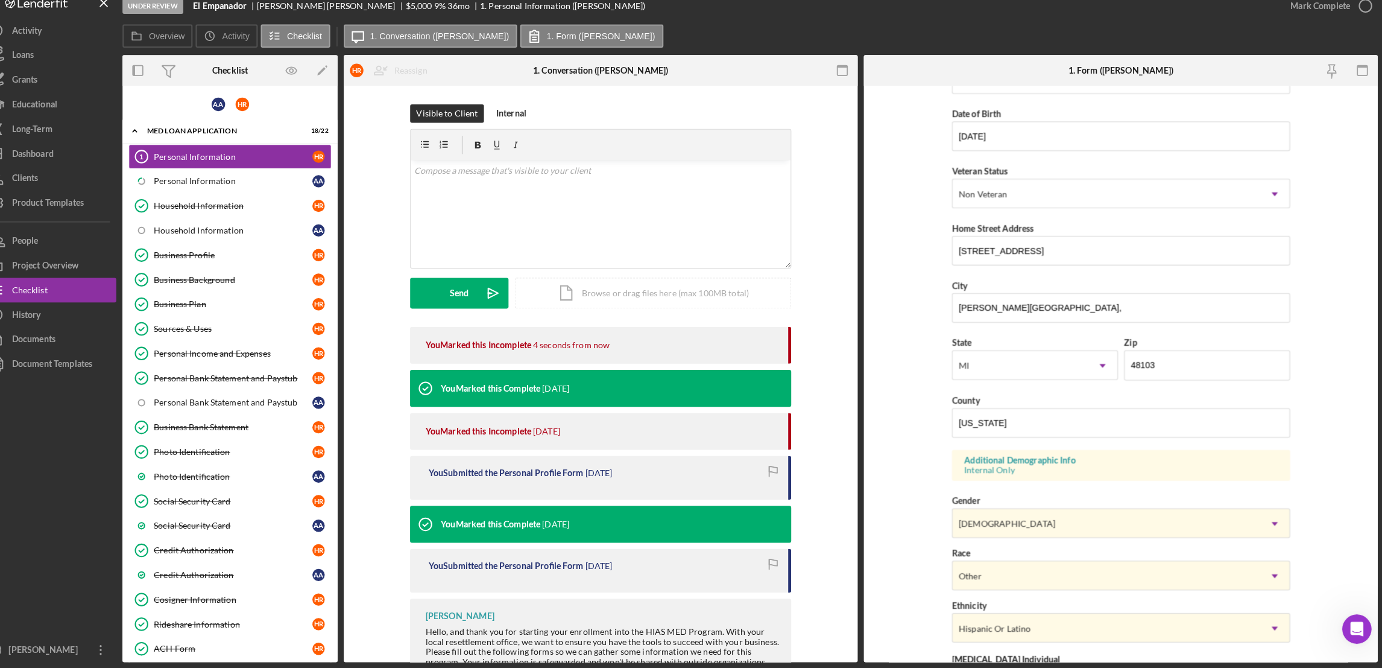
scroll to position [241, 0]
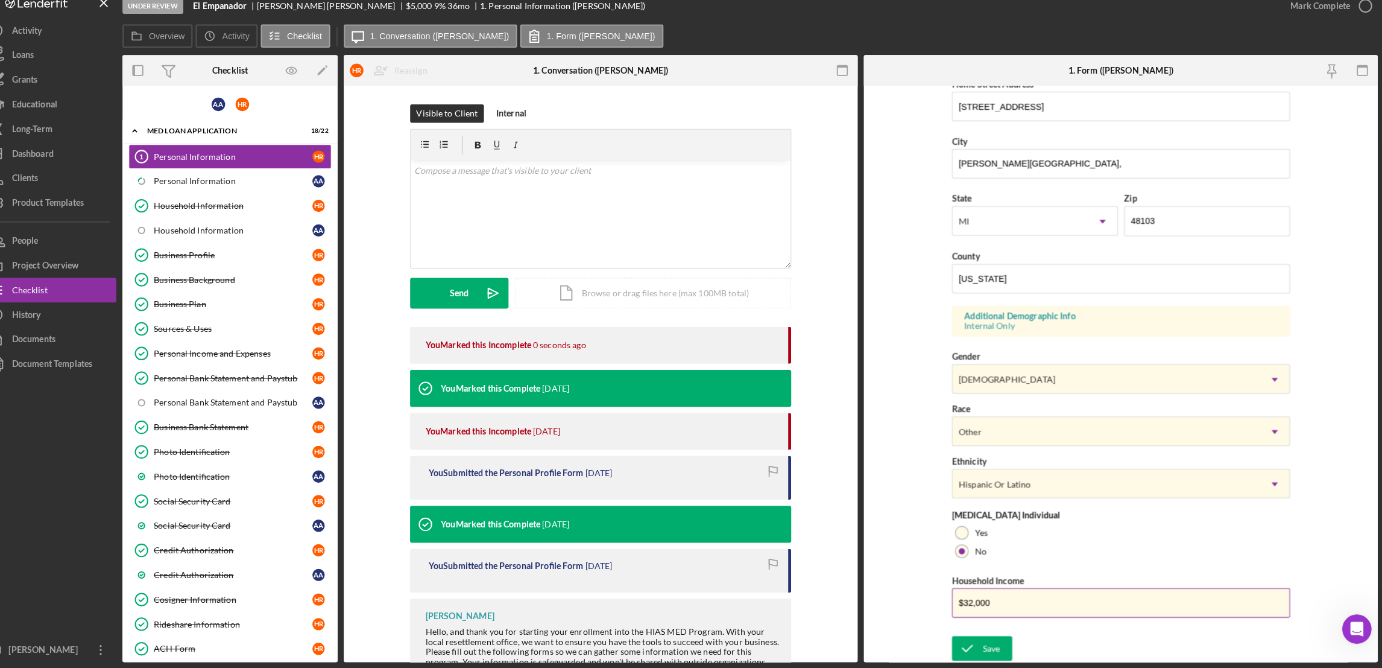
drag, startPoint x: 977, startPoint y: 599, endPoint x: 970, endPoint y: 604, distance: 8.2
click at [970, 604] on input "$32,000" at bounding box center [1124, 603] width 332 height 29
type input "$51,000"
click at [994, 645] on div "Save" at bounding box center [997, 648] width 17 height 24
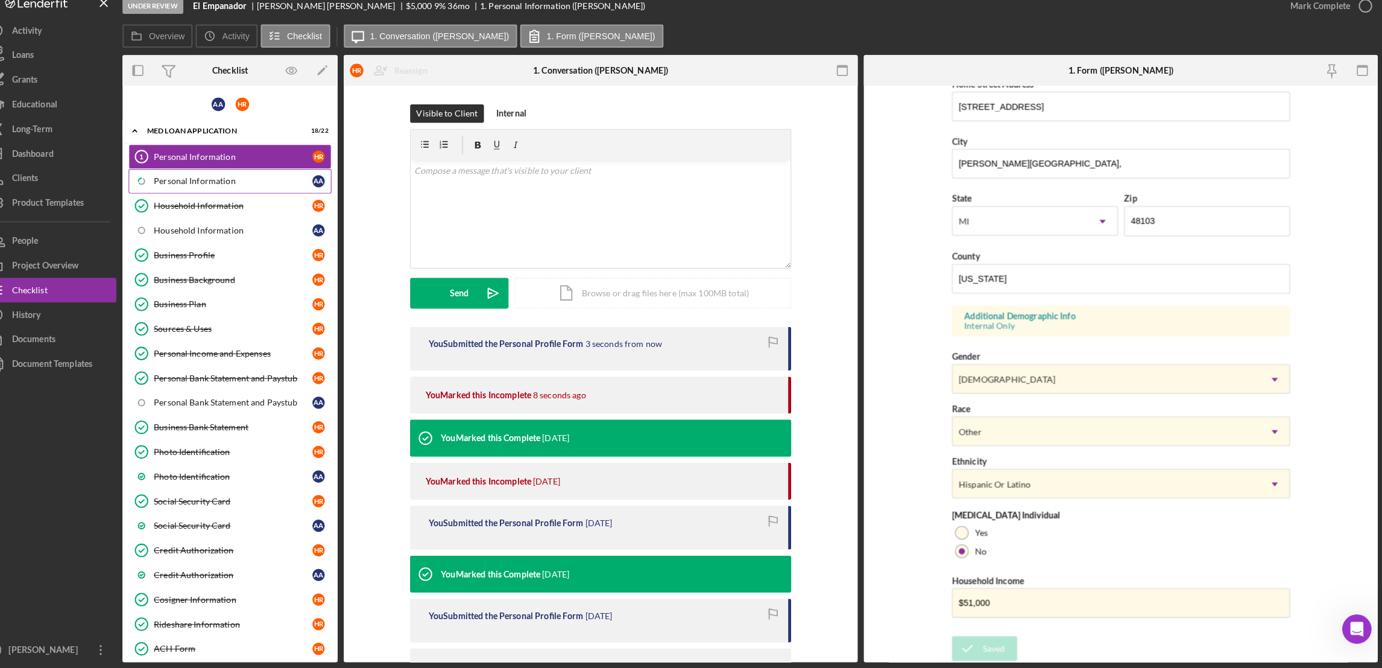
click at [236, 188] on div "Personal Information" at bounding box center [254, 190] width 156 height 10
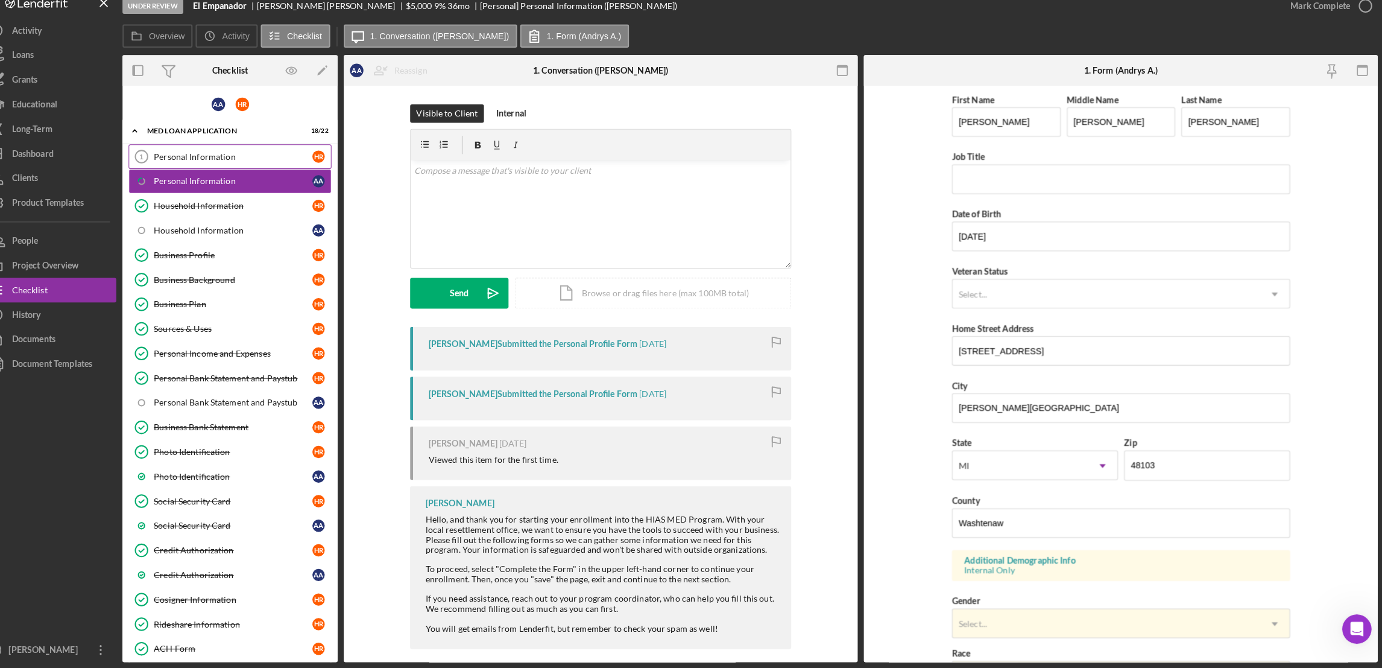
click at [241, 168] on div "Personal Information" at bounding box center [254, 166] width 156 height 10
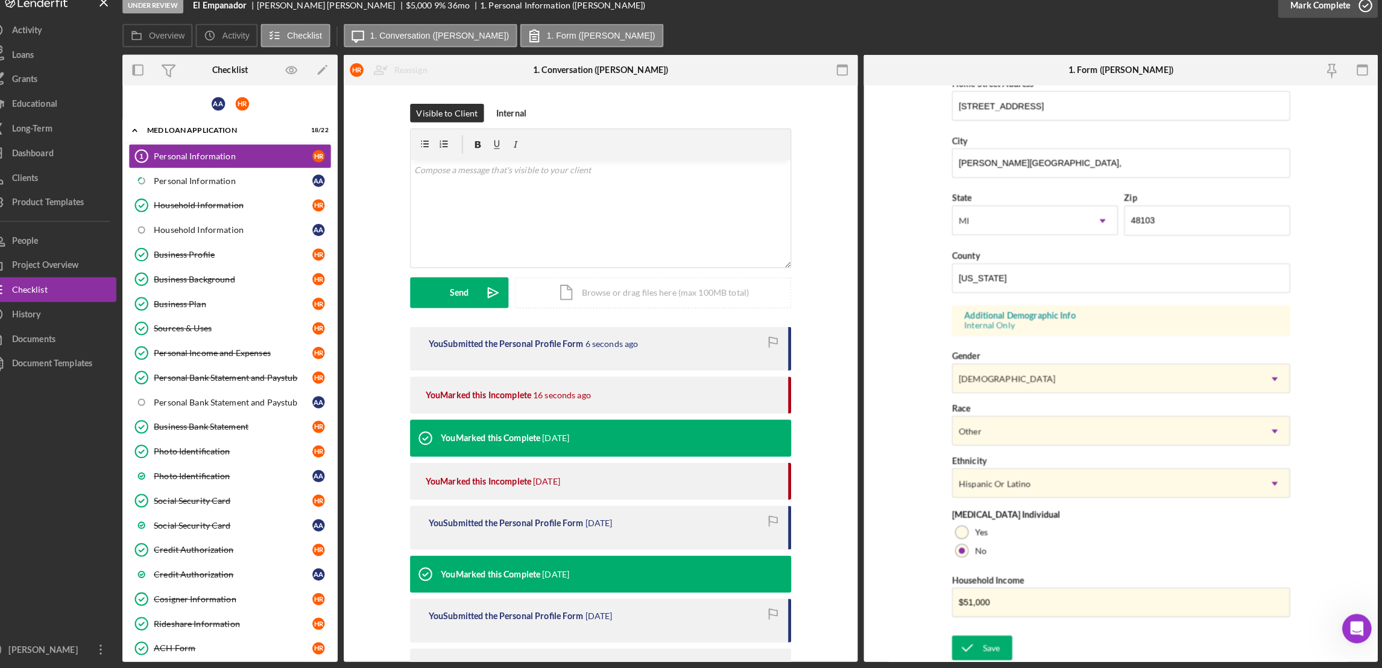
click at [1317, 22] on div "Mark Complete" at bounding box center [1320, 18] width 59 height 24
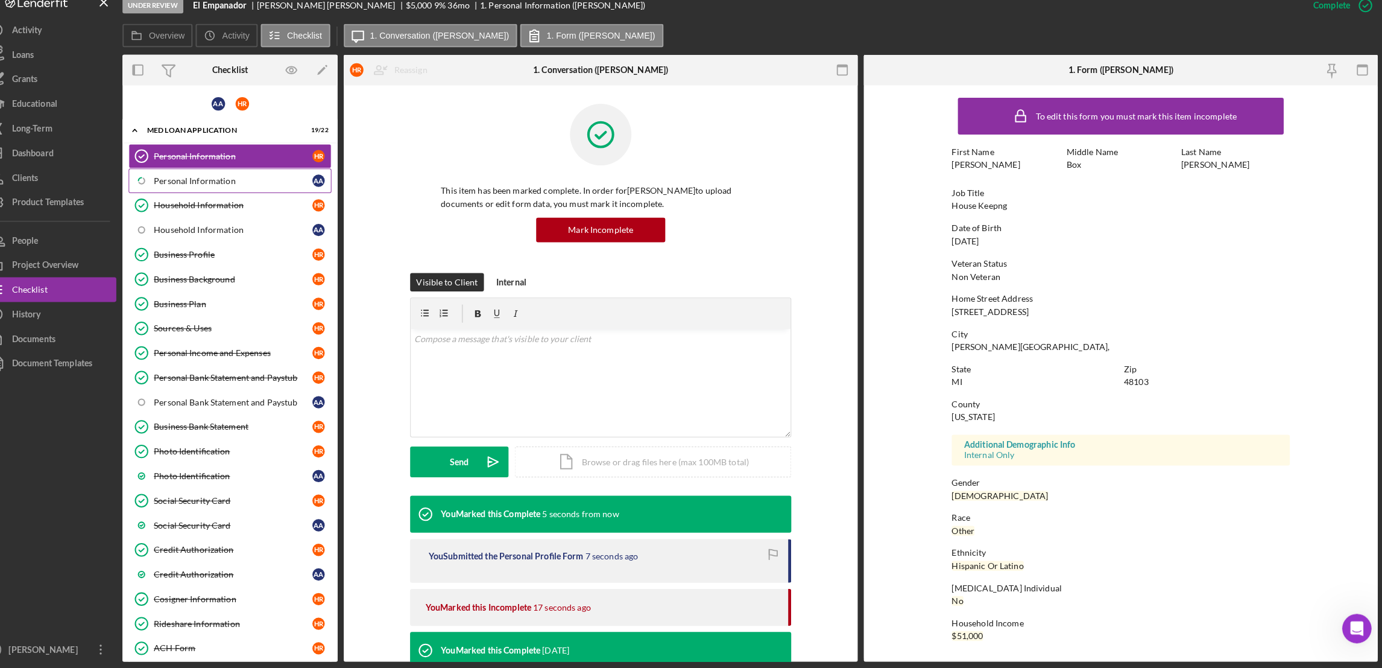
click at [244, 188] on div "Personal Information" at bounding box center [254, 190] width 156 height 10
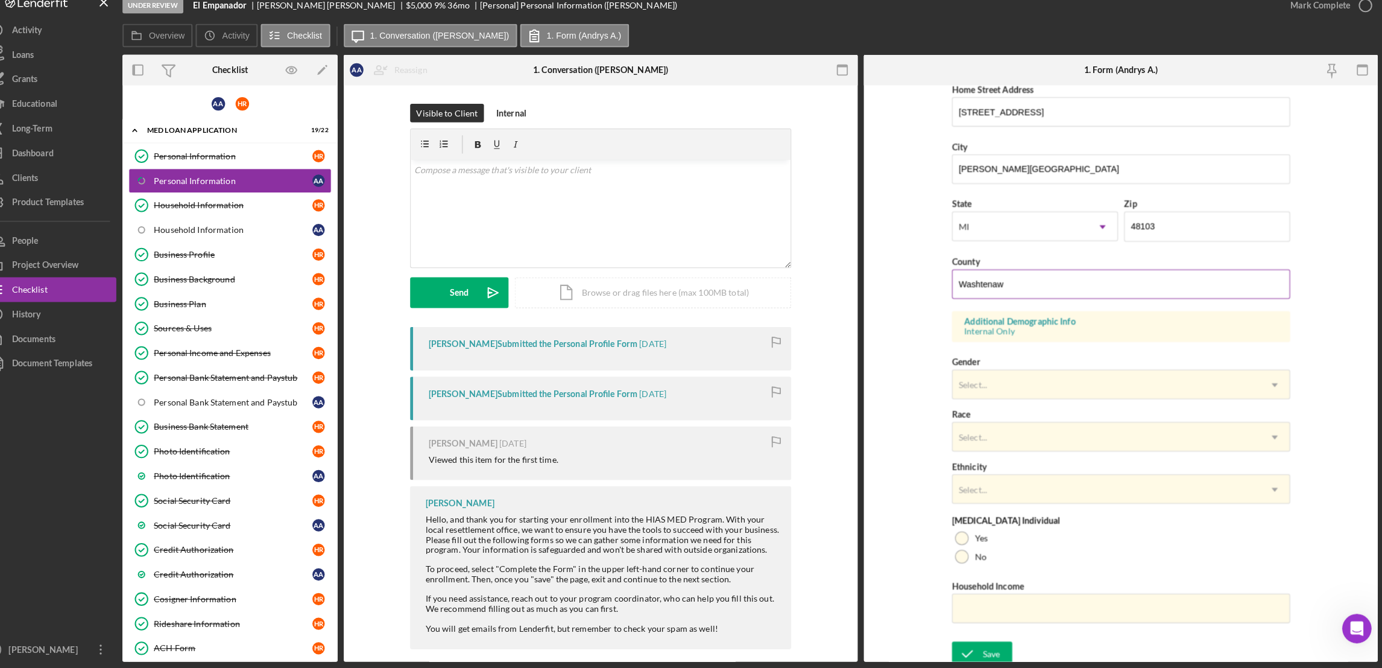
scroll to position [241, 0]
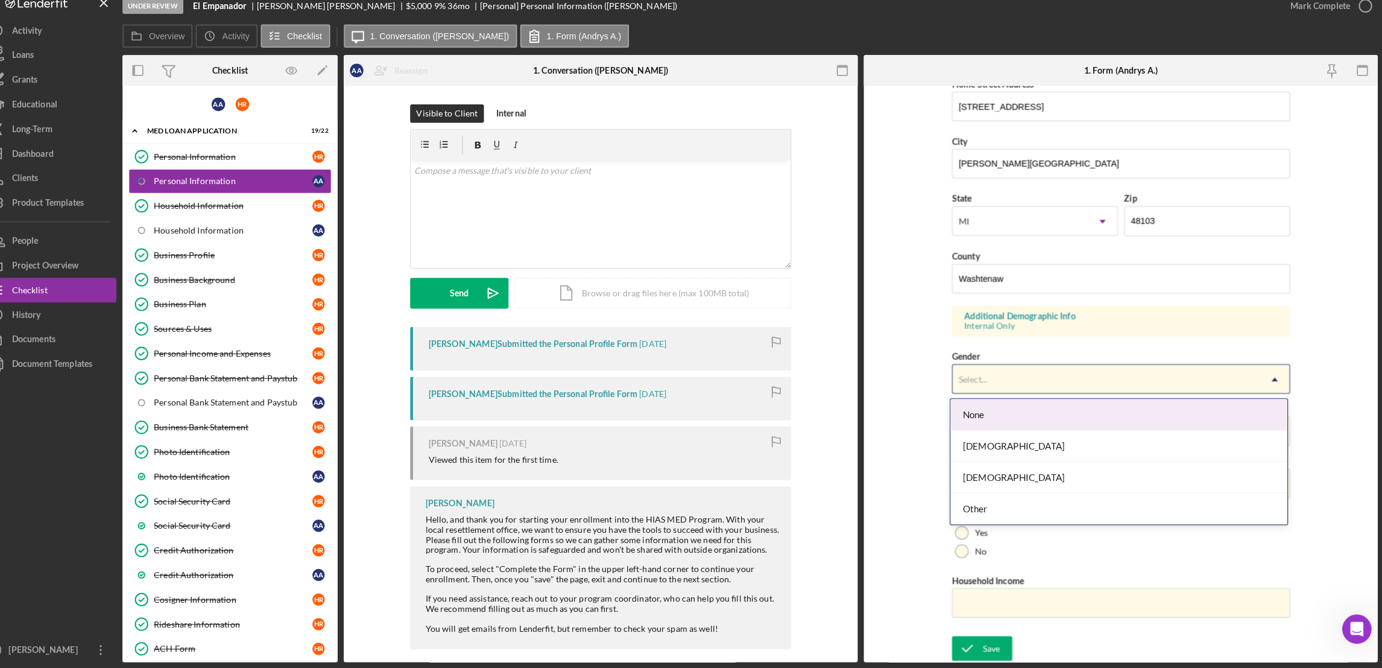
click at [1280, 384] on icon "Icon/Dropdown Arrow" at bounding box center [1275, 384] width 29 height 29
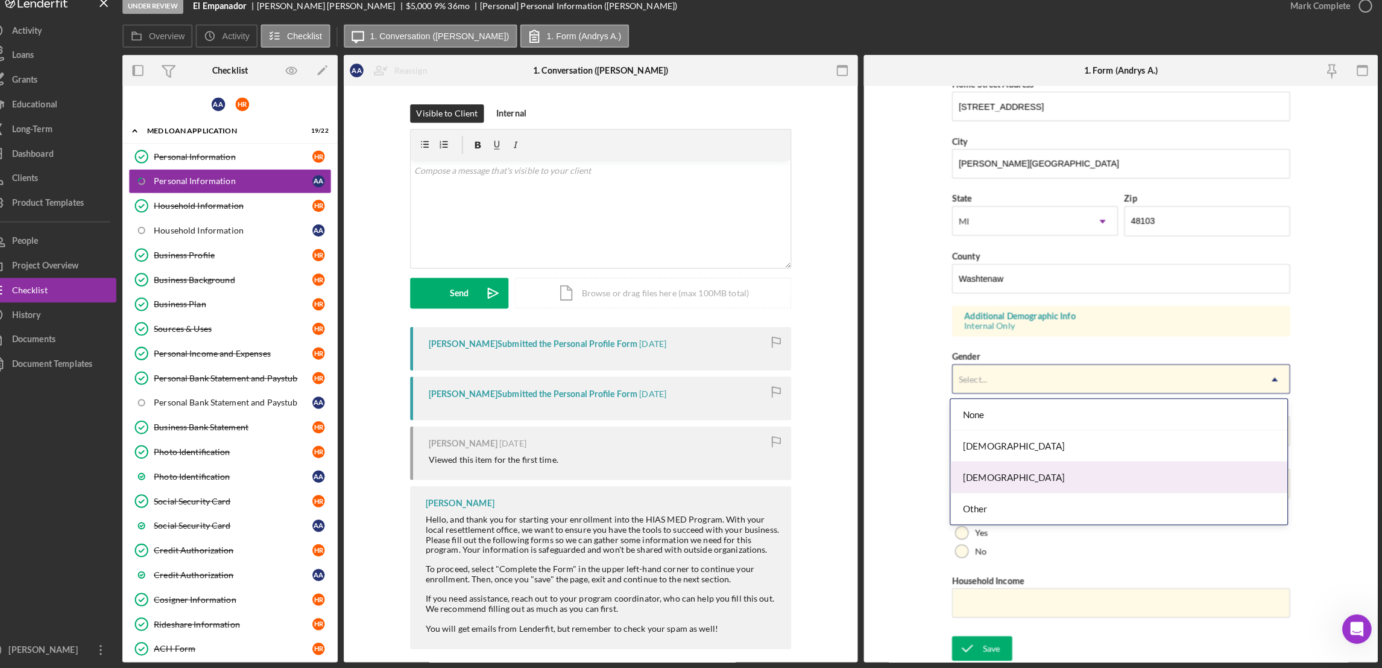
click at [1015, 478] on div "[DEMOGRAPHIC_DATA]" at bounding box center [1122, 480] width 331 height 31
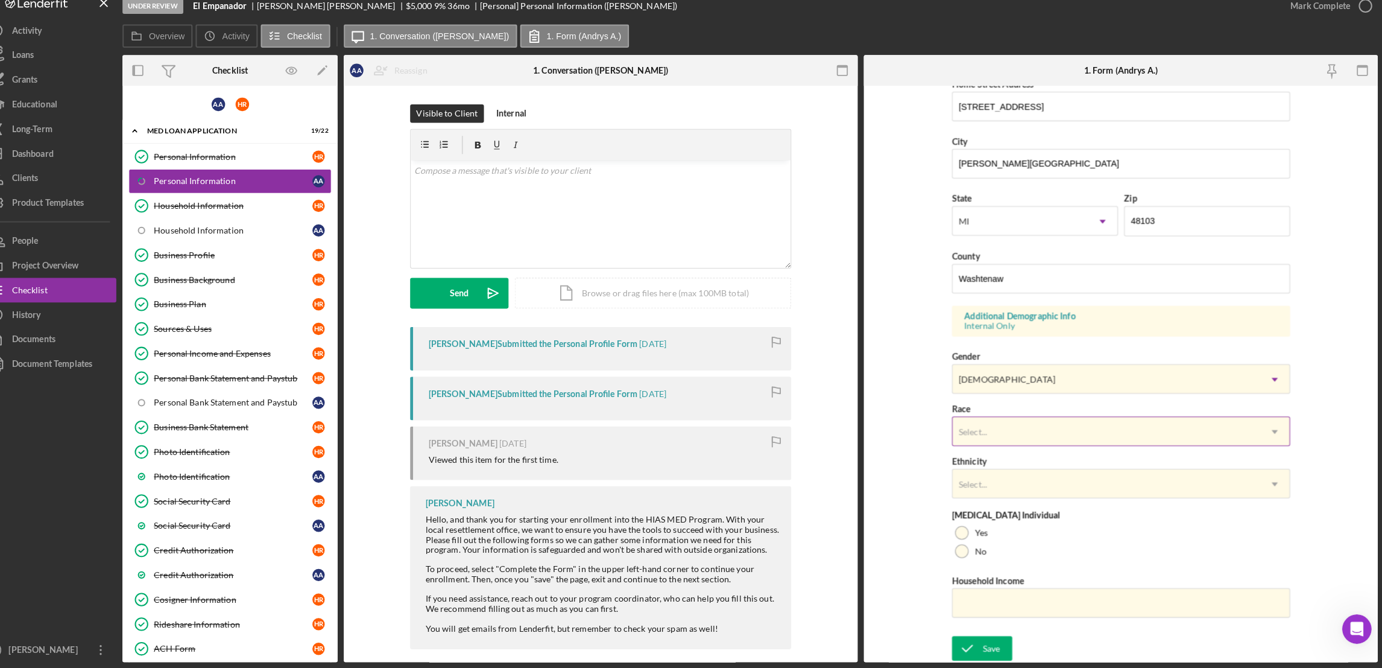
click at [1276, 431] on icon "Icon/Dropdown Arrow" at bounding box center [1275, 435] width 29 height 29
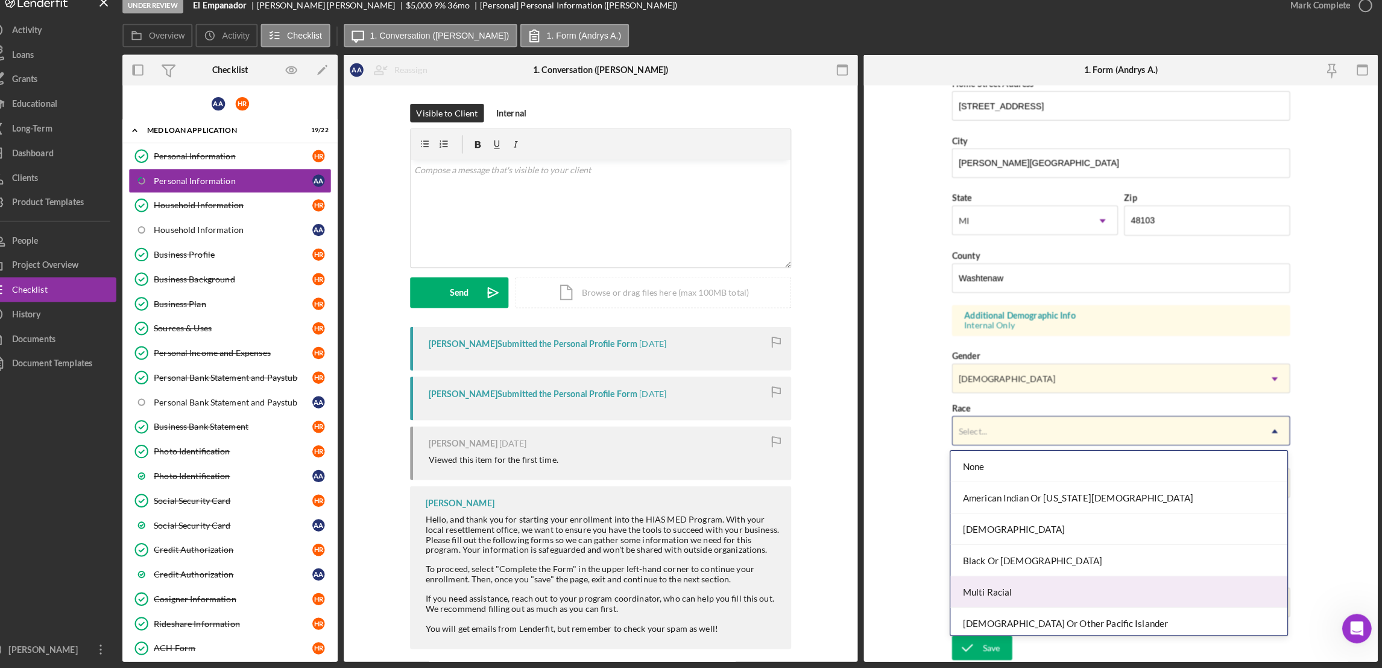
scroll to position [66, 0]
click at [989, 587] on div "Other" at bounding box center [1122, 589] width 331 height 31
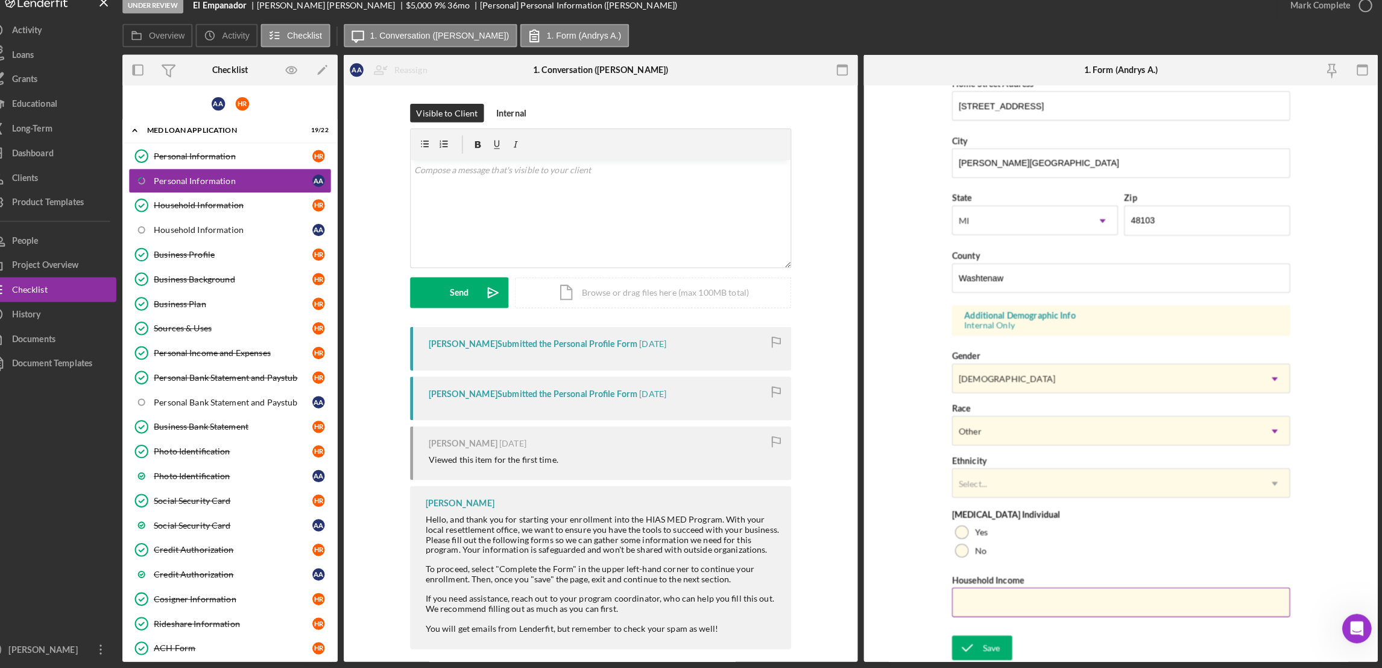
click at [1000, 605] on input "Household Income" at bounding box center [1124, 603] width 332 height 29
click at [1035, 607] on input "Household Income" at bounding box center [1124, 603] width 332 height 29
click at [962, 556] on div at bounding box center [967, 552] width 13 height 13
click at [1091, 480] on div "Select..." at bounding box center [1110, 487] width 302 height 28
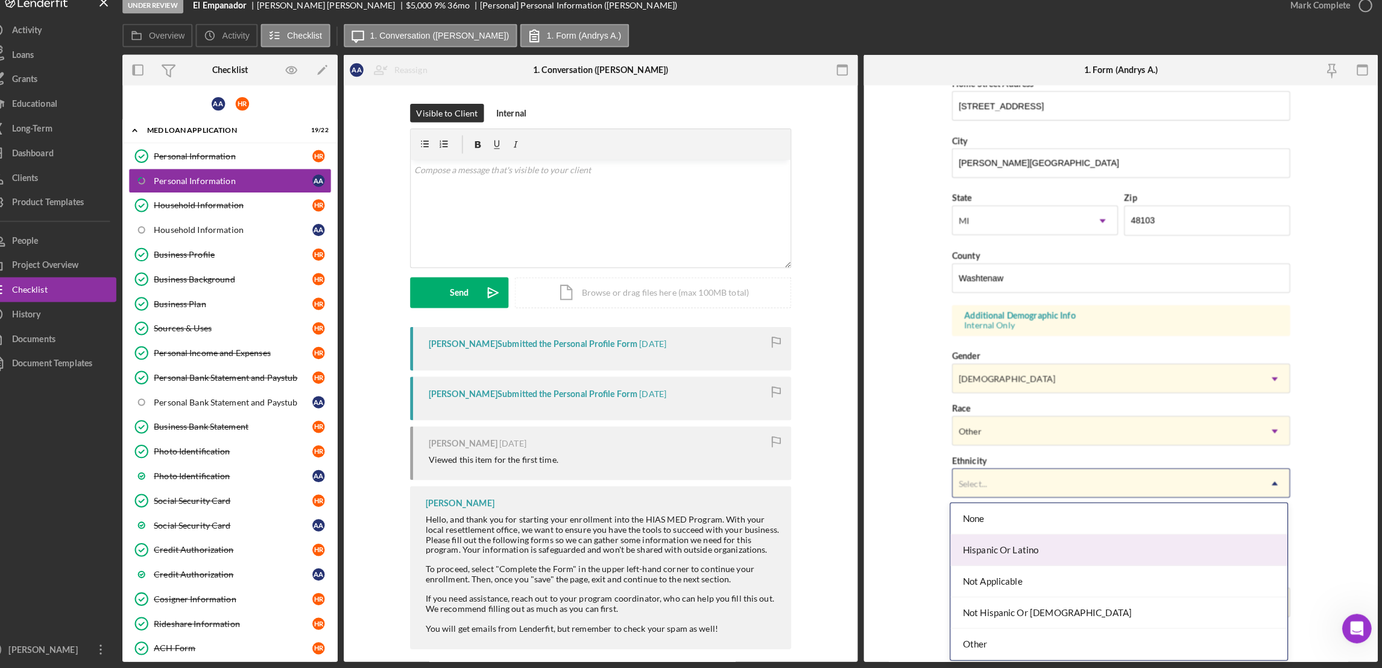
click at [1031, 552] on div "Hispanic Or Latino" at bounding box center [1122, 552] width 331 height 31
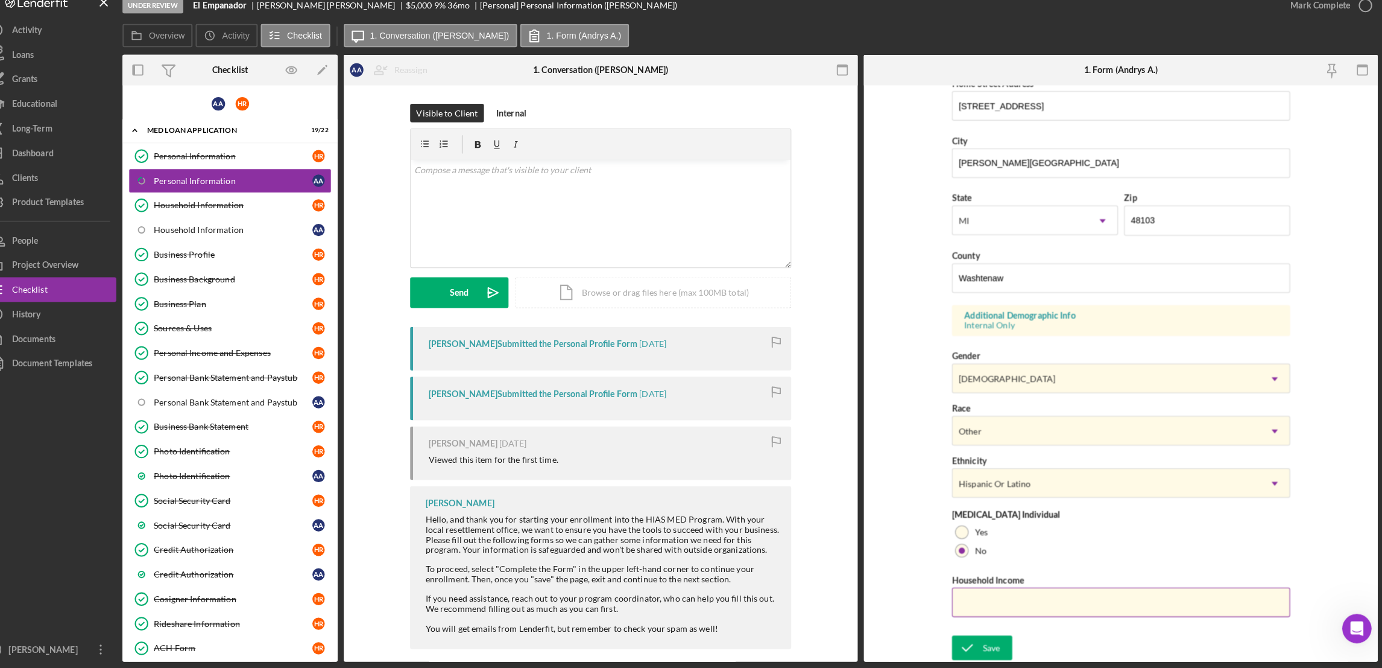
click at [995, 605] on input "Household Income" at bounding box center [1124, 603] width 332 height 29
type input "$51,000"
click at [996, 653] on div "Save" at bounding box center [997, 648] width 17 height 24
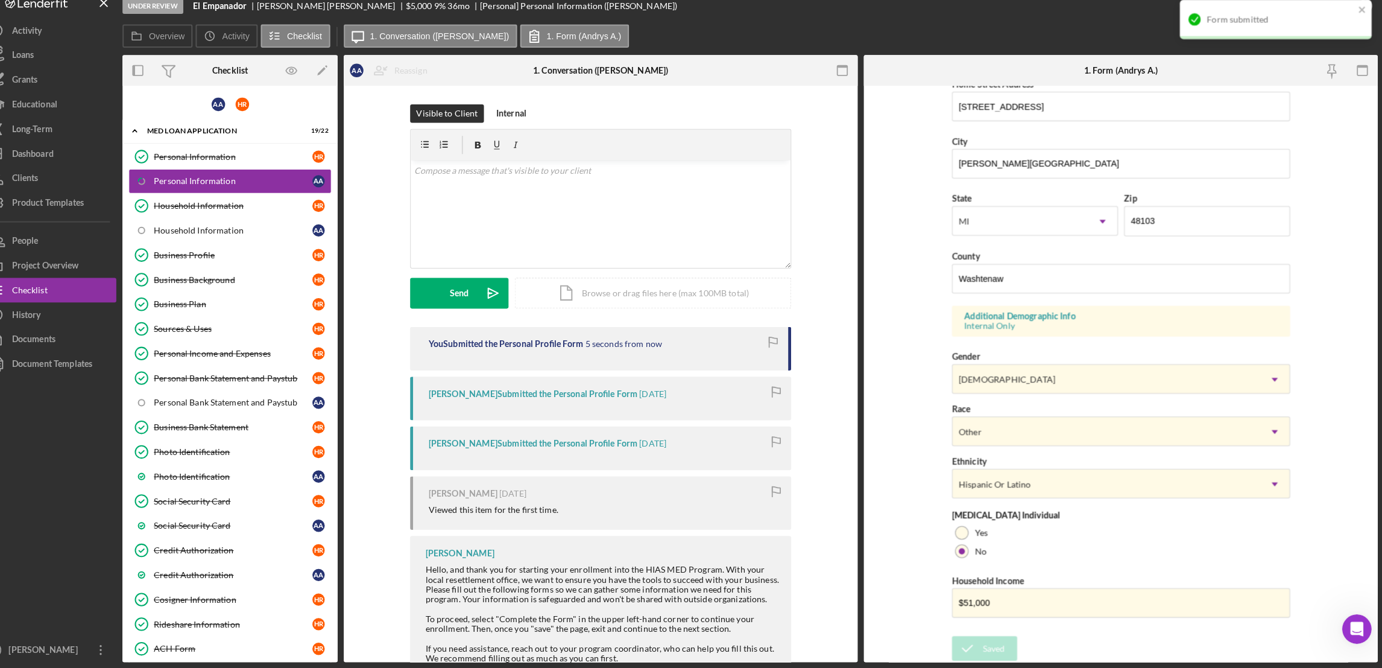
scroll to position [0, 0]
click at [1331, 23] on div "Mark Complete" at bounding box center [1320, 18] width 59 height 24
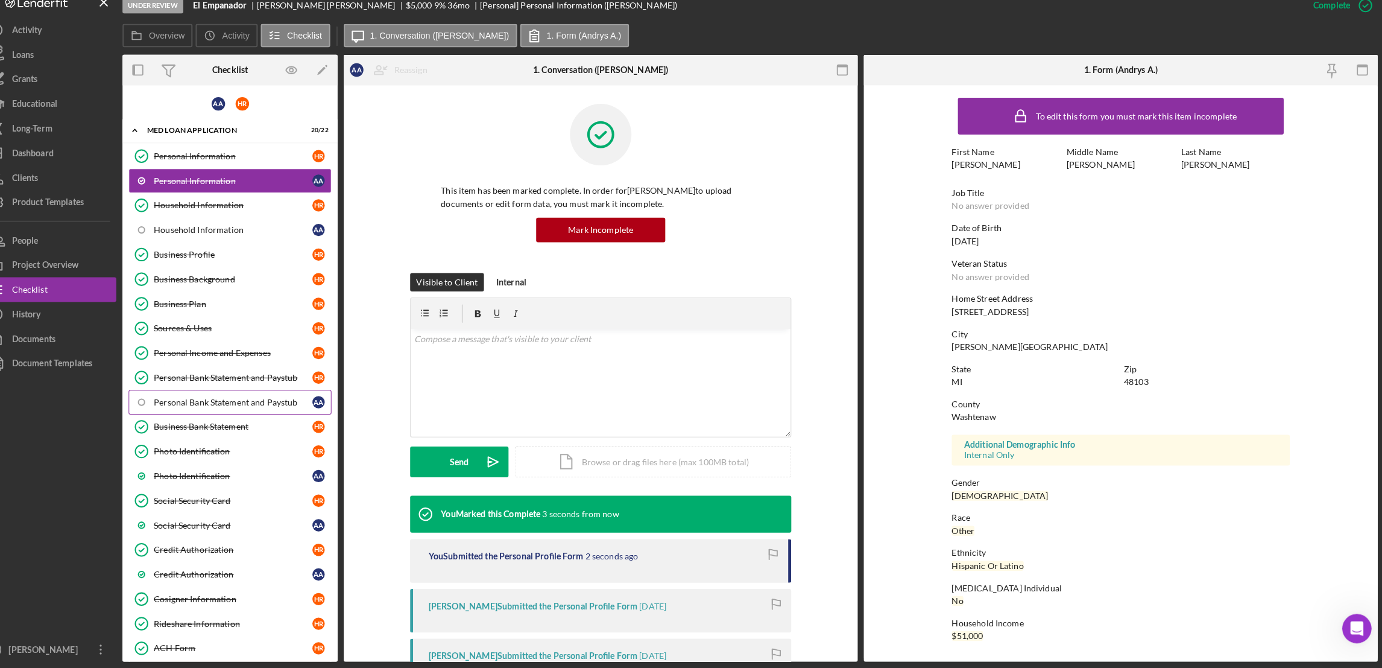
click at [239, 410] on div "Personal Bank Statement and Paystub" at bounding box center [254, 407] width 156 height 10
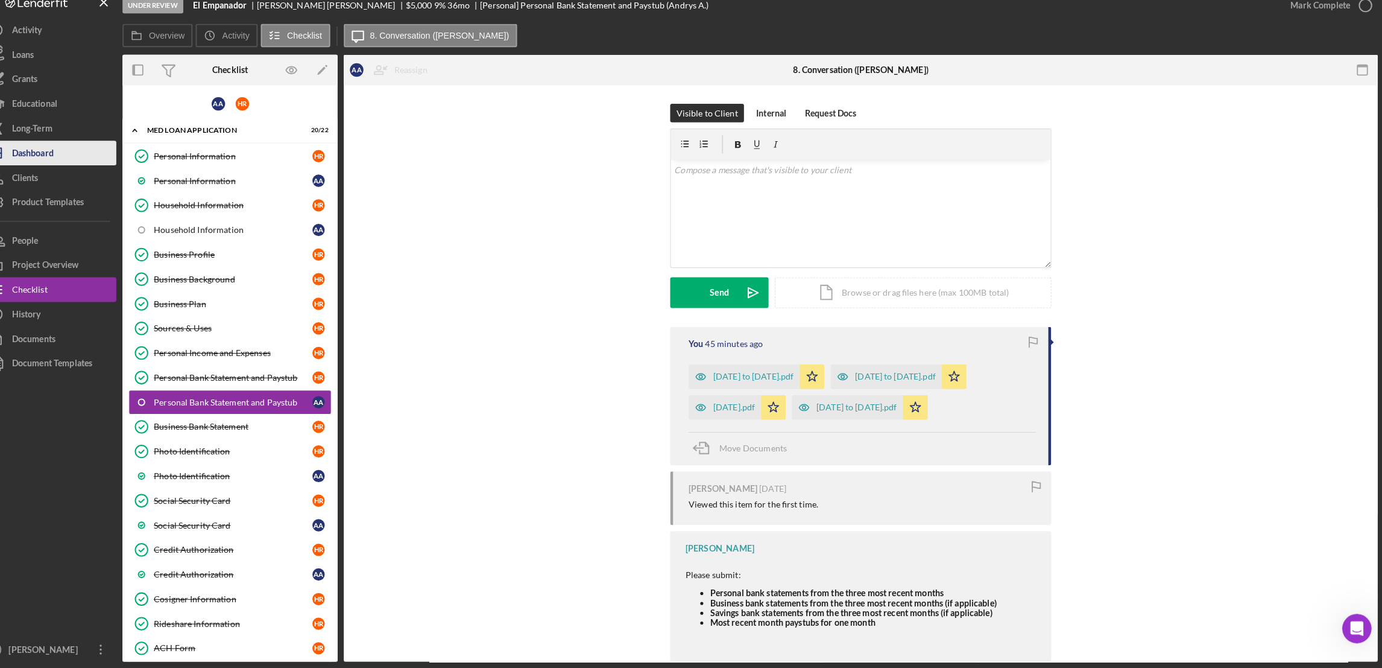
click at [86, 168] on button "Icon/Dashboard Dashboard" at bounding box center [72, 163] width 133 height 24
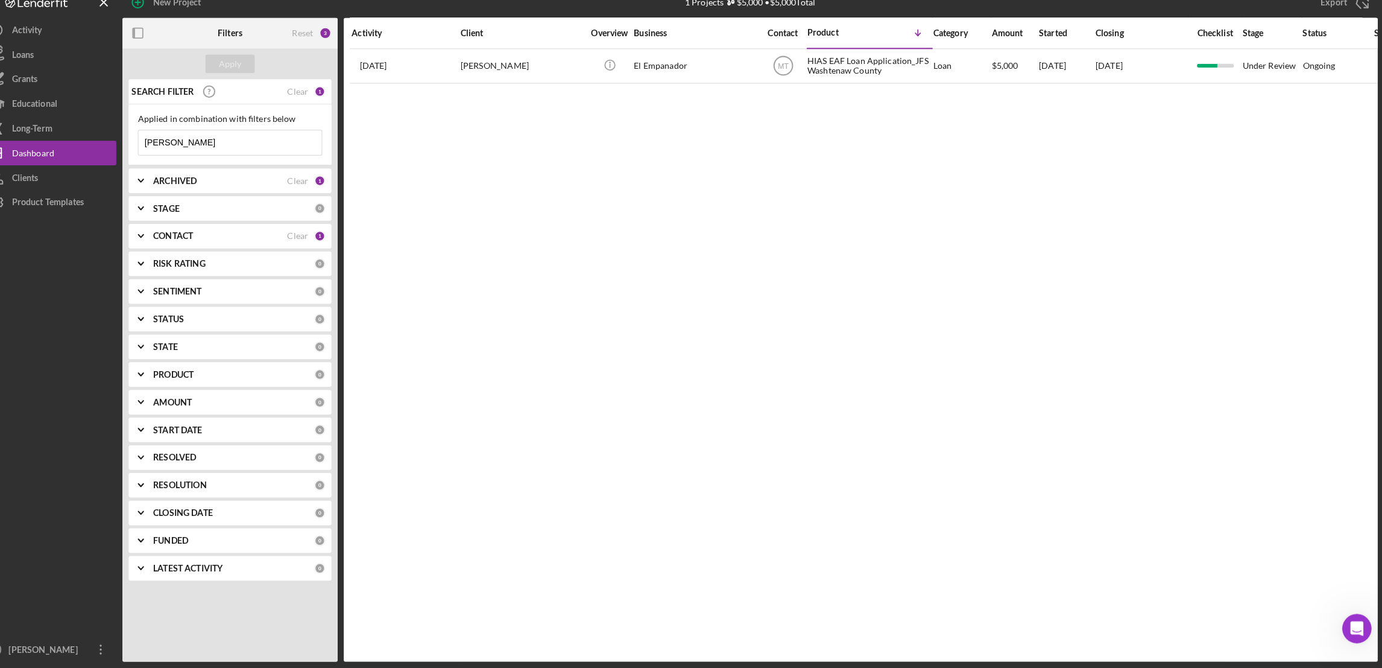
drag, startPoint x: 215, startPoint y: 154, endPoint x: 144, endPoint y: 147, distance: 72.1
click at [144, 147] on div "New Project 1 Projects $5,000 • $5,000 Total [PERSON_NAME] Export Icon/Export F…" at bounding box center [691, 331] width 1370 height 662
paste input "[PERSON_NAME]"
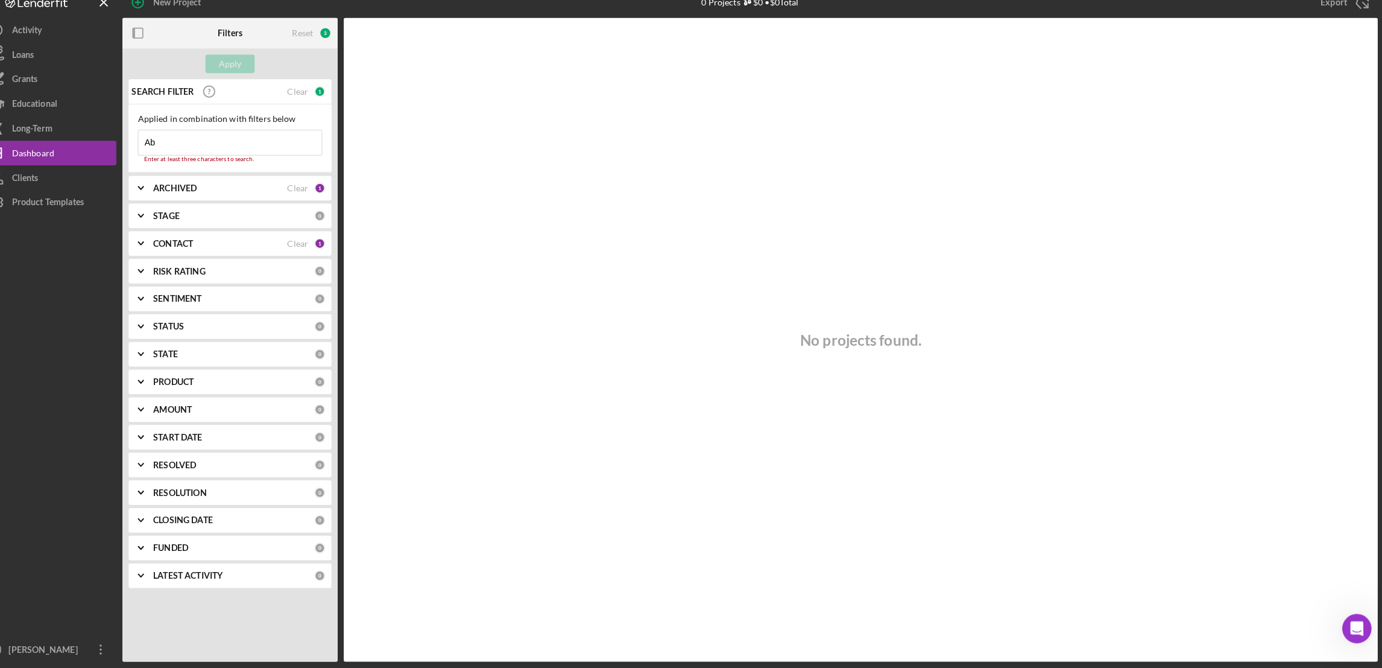
type input "A"
paste input "Hussain"
type input "Hussain"
drag, startPoint x: 239, startPoint y: 138, endPoint x: 168, endPoint y: 157, distance: 74.3
click at [168, 157] on div "Applied in combination with filters below Hussain Icon/Menu Close" at bounding box center [250, 144] width 181 height 41
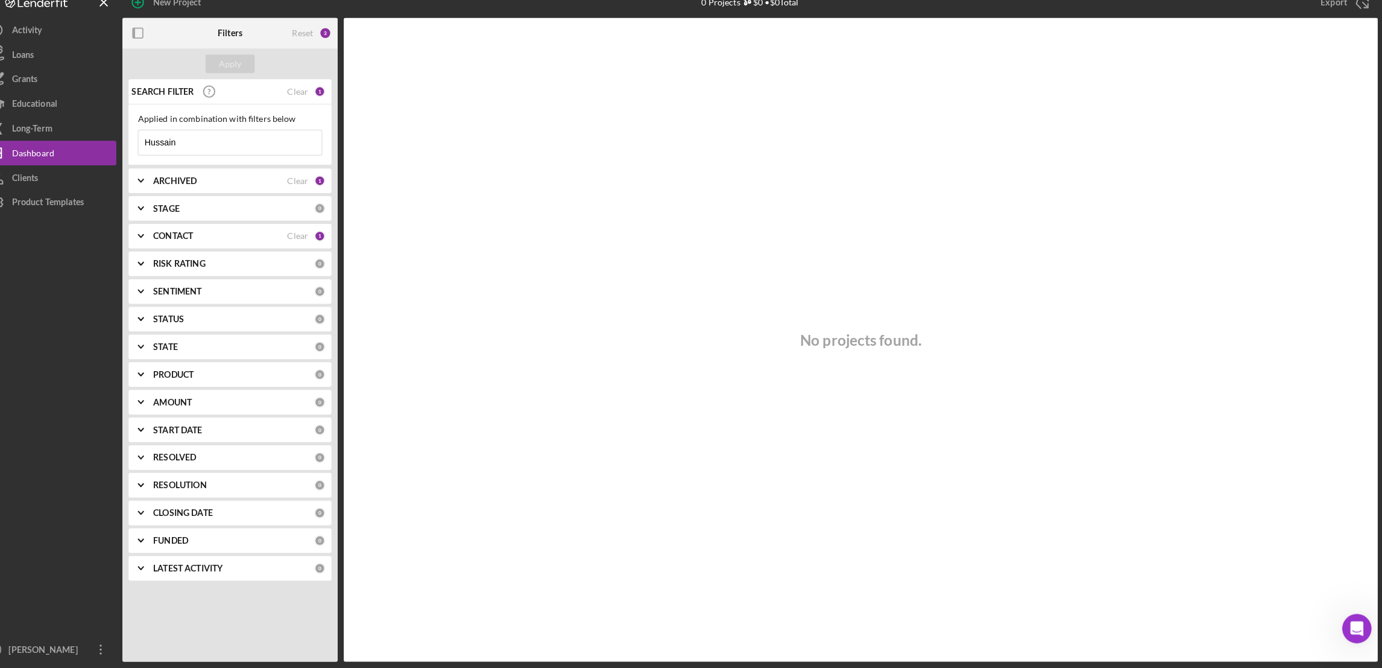
drag, startPoint x: 211, startPoint y: 159, endPoint x: 159, endPoint y: 156, distance: 51.9
click at [159, 156] on div "Applied in combination with filters below Hussain Icon/Menu Close" at bounding box center [250, 145] width 199 height 60
click at [241, 148] on input at bounding box center [250, 153] width 180 height 24
paste input "[PERSON_NAME]"
type input "[PERSON_NAME]"
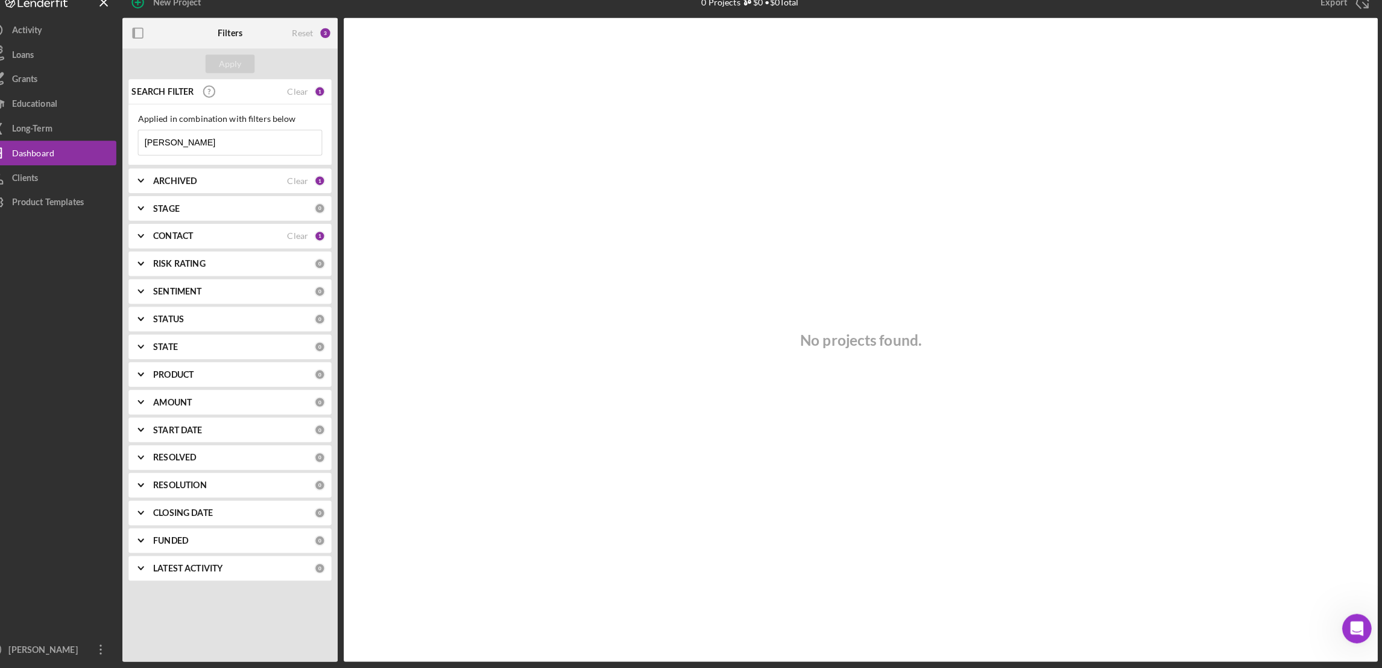
drag, startPoint x: 244, startPoint y: 148, endPoint x: 153, endPoint y: 154, distance: 91.3
click at [153, 154] on div "Applied in combination with filters below [PERSON_NAME] Icon/Menu Close" at bounding box center [250, 145] width 199 height 60
click at [232, 154] on input at bounding box center [250, 153] width 180 height 24
paste input "[PERSON_NAME]"
type input "[PERSON_NAME]"
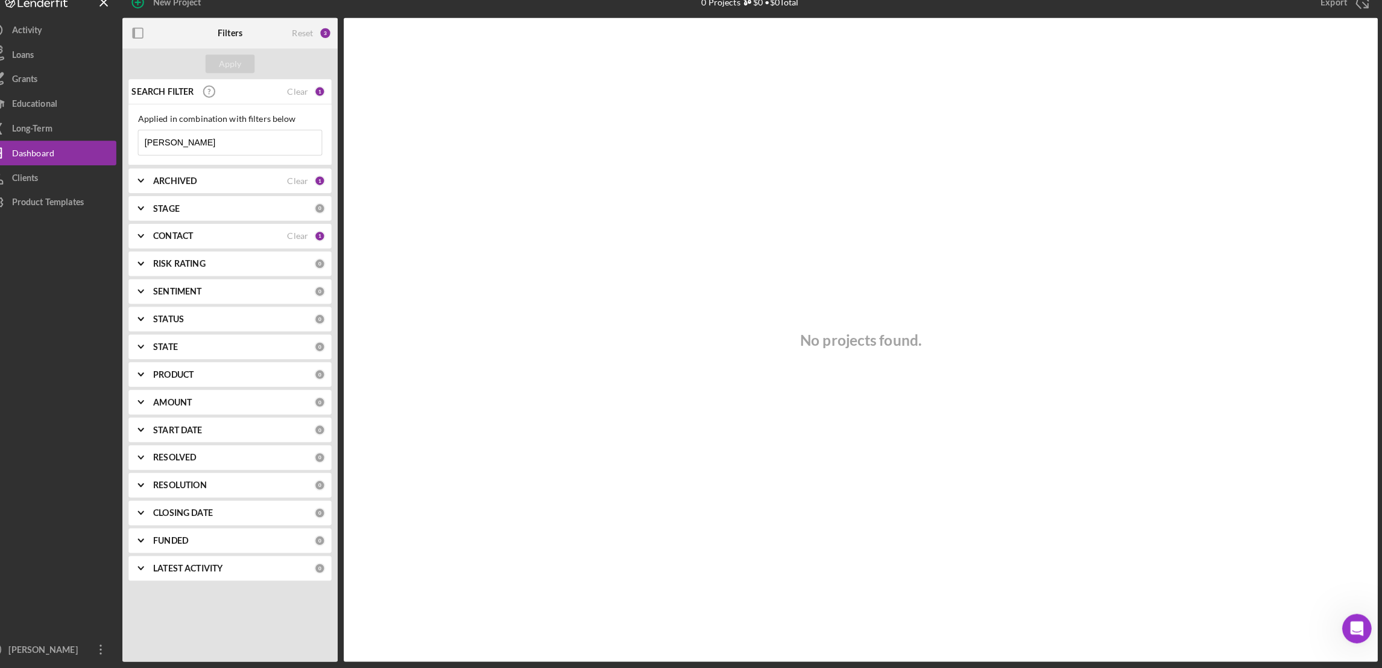
drag, startPoint x: 211, startPoint y: 154, endPoint x: 160, endPoint y: 156, distance: 51.3
click at [160, 156] on input "[PERSON_NAME]" at bounding box center [250, 153] width 180 height 24
click at [241, 150] on input at bounding box center [250, 153] width 180 height 24
paste input "[PERSON_NAME]"
type input "[PERSON_NAME]"
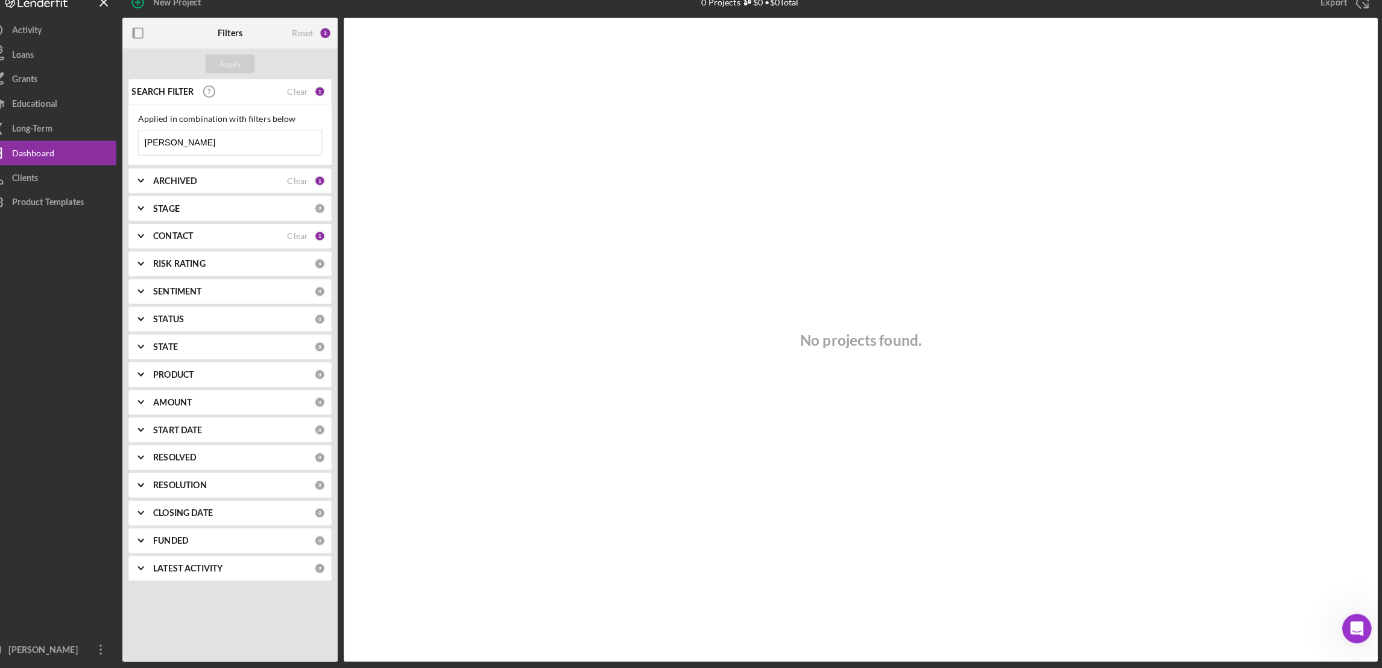
drag, startPoint x: 241, startPoint y: 150, endPoint x: 149, endPoint y: 154, distance: 92.4
click at [149, 154] on div "SEARCH FILTER Clear 1 Applied in combination with filters below [PERSON_NAME] I…" at bounding box center [250, 340] width 211 height 501
click at [241, 155] on input at bounding box center [250, 153] width 180 height 24
paste input "Mayla"
type input "Mayla"
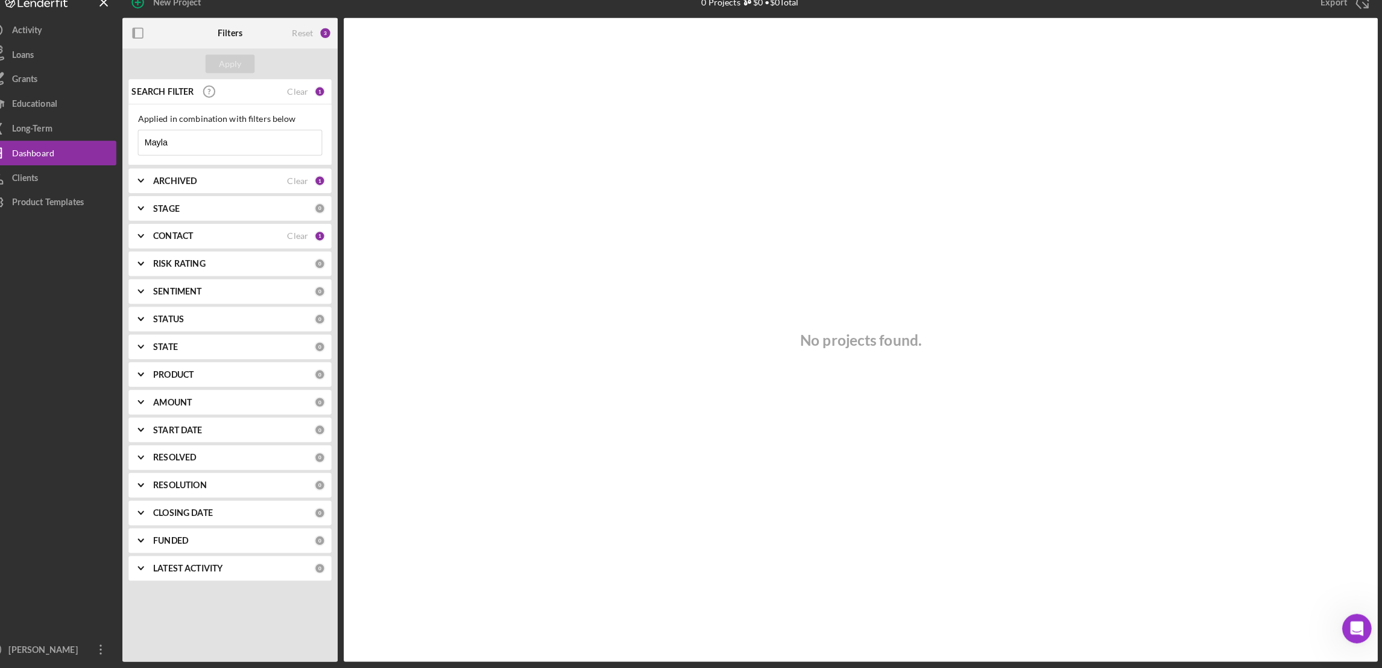
drag, startPoint x: 241, startPoint y: 155, endPoint x: 147, endPoint y: 154, distance: 94.1
click at [147, 154] on div "SEARCH FILTER Clear 1 Applied in combination with filters below Mayla Icon/Menu…" at bounding box center [250, 340] width 211 height 501
paste input "[PERSON_NAME]"
type input "[PERSON_NAME]"
drag, startPoint x: 229, startPoint y: 148, endPoint x: 139, endPoint y: 156, distance: 89.6
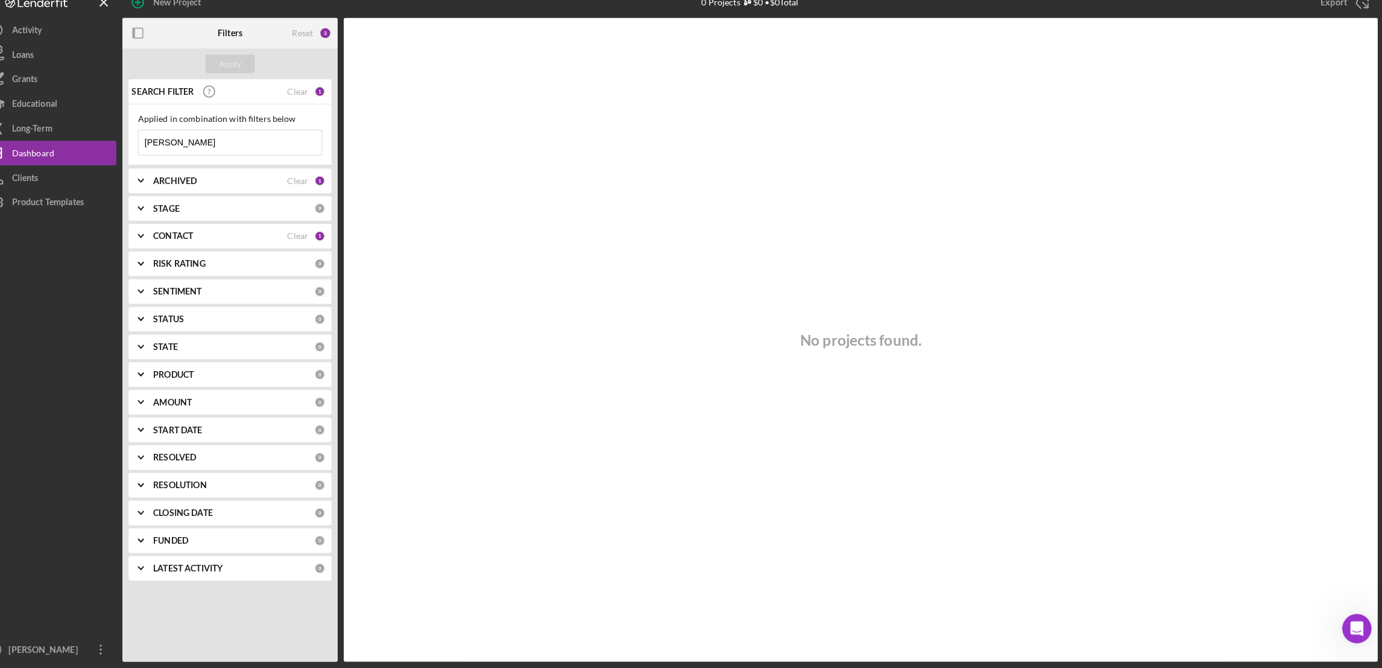
click at [139, 156] on div "New Project 0 Projects $0 • $0 Total [PERSON_NAME] Export Icon/Export Filters R…" at bounding box center [691, 331] width 1370 height 662
click at [252, 152] on input at bounding box center [250, 153] width 180 height 24
drag, startPoint x: 315, startPoint y: 244, endPoint x: 315, endPoint y: 250, distance: 6.1
click at [315, 247] on div "Clear" at bounding box center [316, 244] width 21 height 10
click at [319, 191] on div "Clear" at bounding box center [316, 190] width 21 height 10
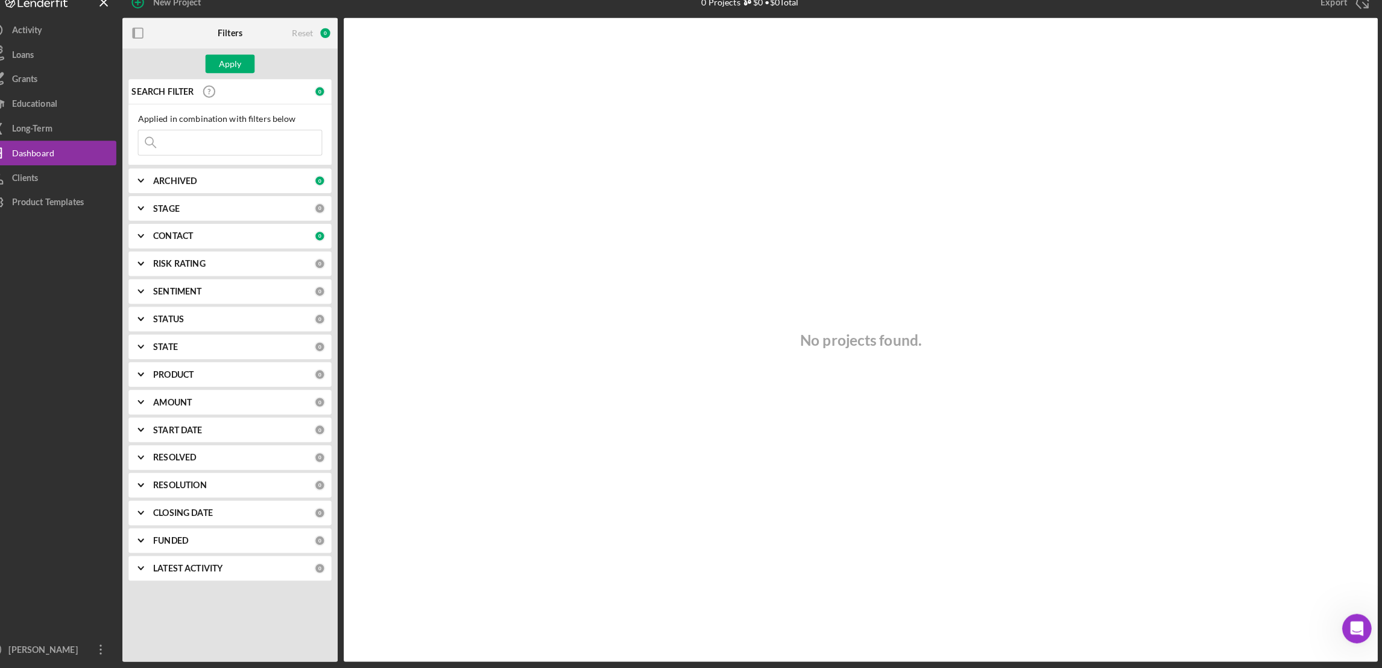
click at [232, 154] on input at bounding box center [250, 153] width 180 height 24
paste input "[PERSON_NAME]"
type input "J"
